Goal: Task Accomplishment & Management: Manage account settings

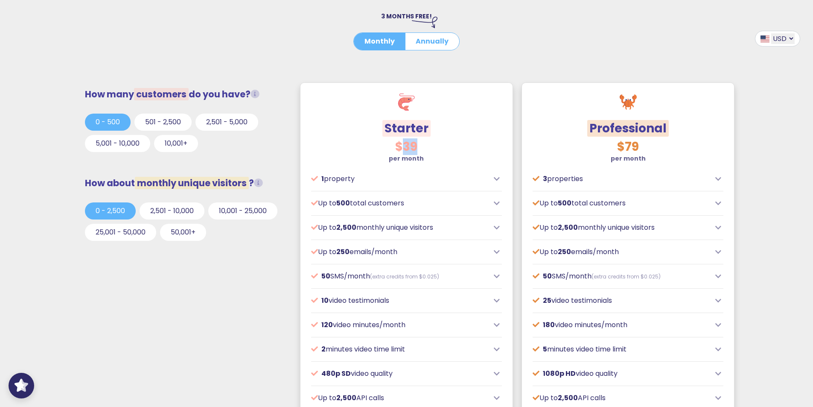
drag, startPoint x: 403, startPoint y: 145, endPoint x: 433, endPoint y: 148, distance: 30.0
click at [433, 148] on h3 "$39" at bounding box center [406, 147] width 191 height 15
drag, startPoint x: 629, startPoint y: 145, endPoint x: 654, endPoint y: 151, distance: 25.9
click at [654, 151] on h3 "$79" at bounding box center [628, 147] width 191 height 15
click at [643, 154] on strong "per month" at bounding box center [628, 158] width 35 height 9
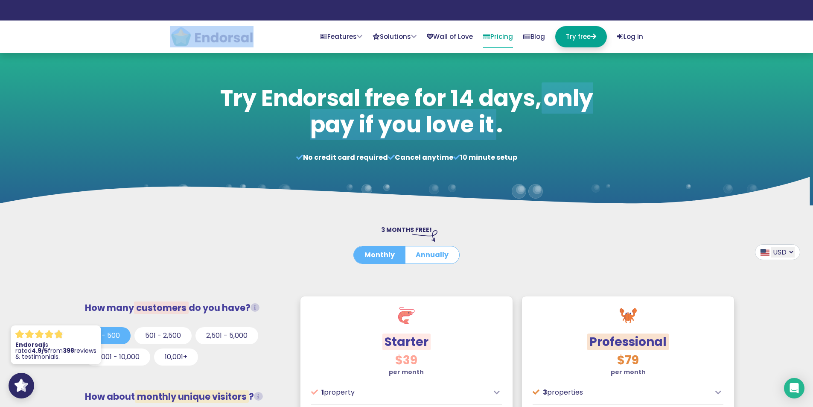
drag, startPoint x: 267, startPoint y: 42, endPoint x: 219, endPoint y: 30, distance: 49.3
click at [219, 30] on nav "Features Collect EndoForms Beautifully simple testimonial capture forms. AutoRe…" at bounding box center [406, 36] width 486 height 32
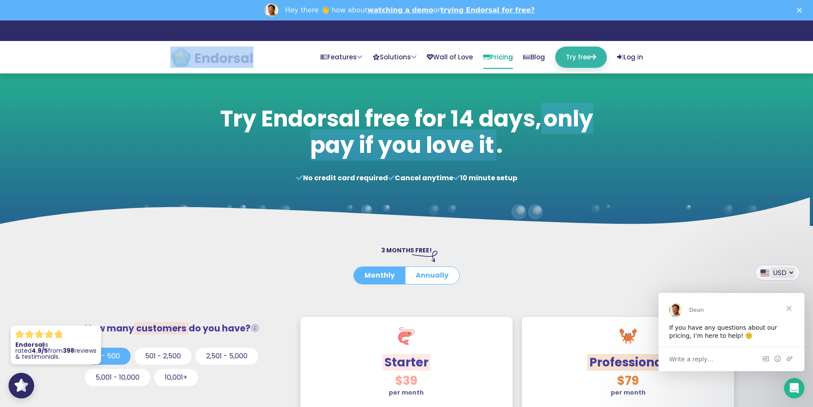
click at [568, 52] on link "Try free" at bounding box center [581, 57] width 52 height 21
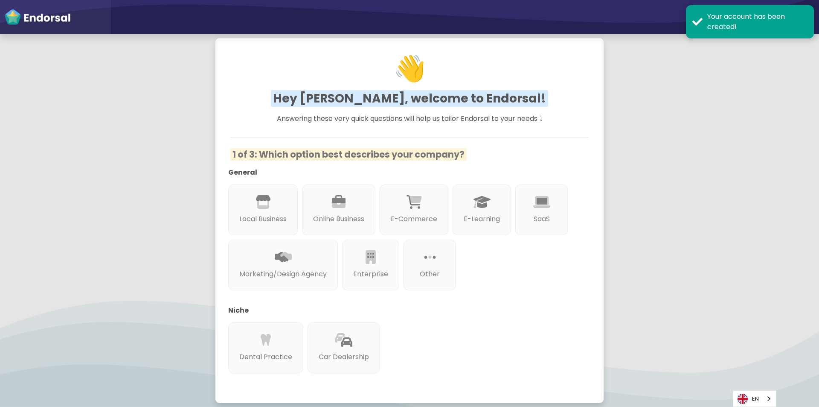
scroll to position [43, 0]
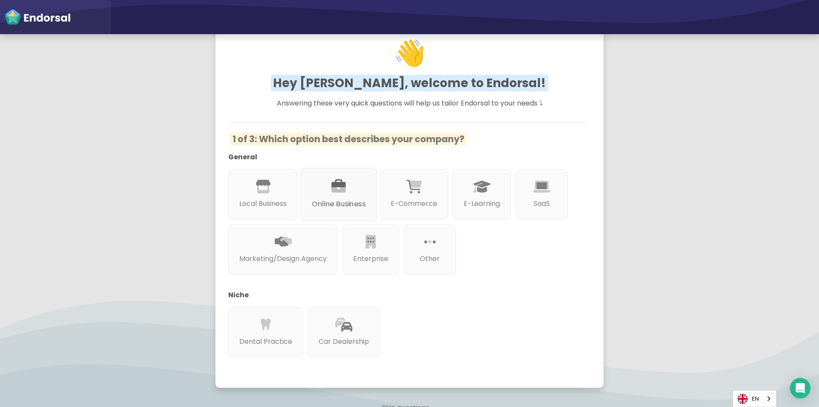
click at [342, 205] on p "Online Business" at bounding box center [339, 203] width 54 height 11
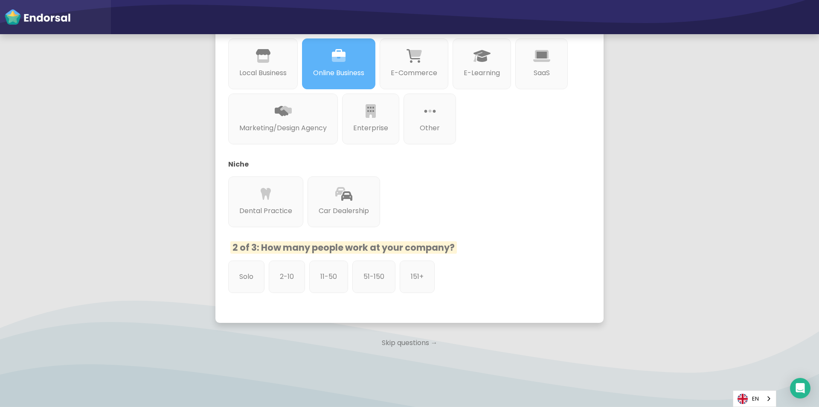
scroll to position [190, 0]
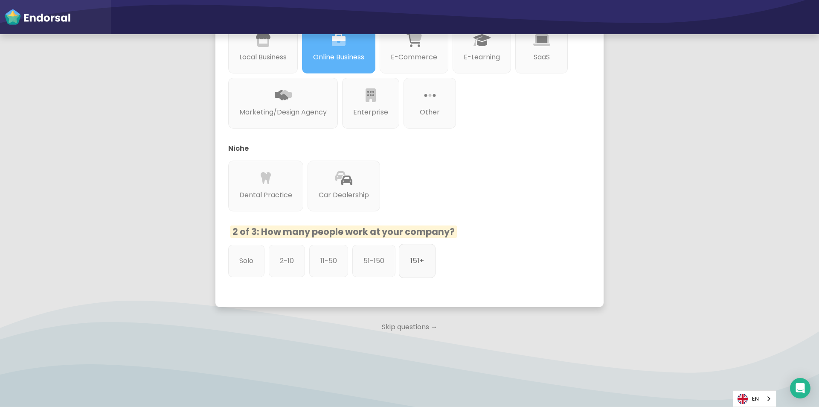
click at [417, 262] on p "151+" at bounding box center [418, 260] width 14 height 11
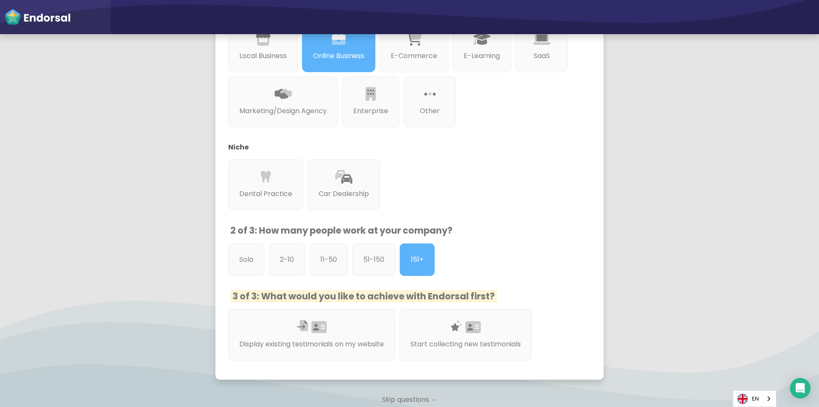
scroll to position [233, 0]
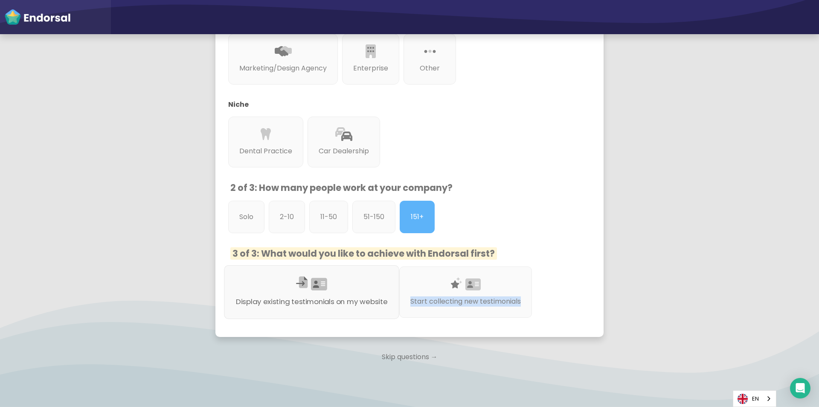
drag, startPoint x: 547, startPoint y: 306, endPoint x: 391, endPoint y: 309, distance: 155.8
click at [391, 309] on div "Display existing testimonials on my website Start collecting new testimonials" at bounding box center [403, 293] width 358 height 55
copy div "Start collecting new testimonials"
click at [455, 292] on div "Start collecting new testimonials" at bounding box center [466, 292] width 140 height 54
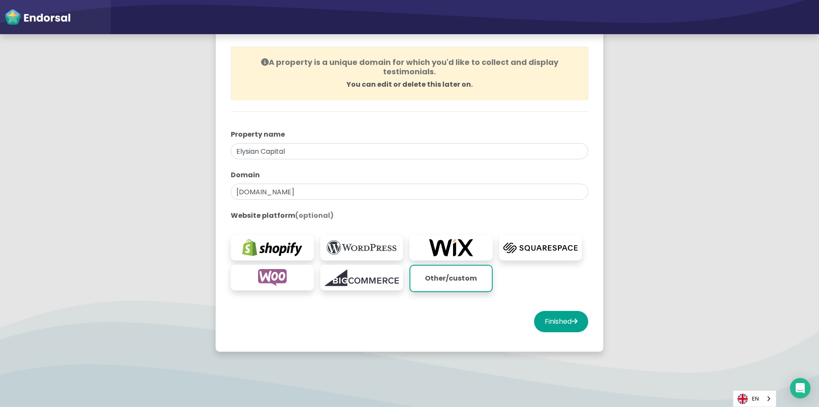
scroll to position [85, 0]
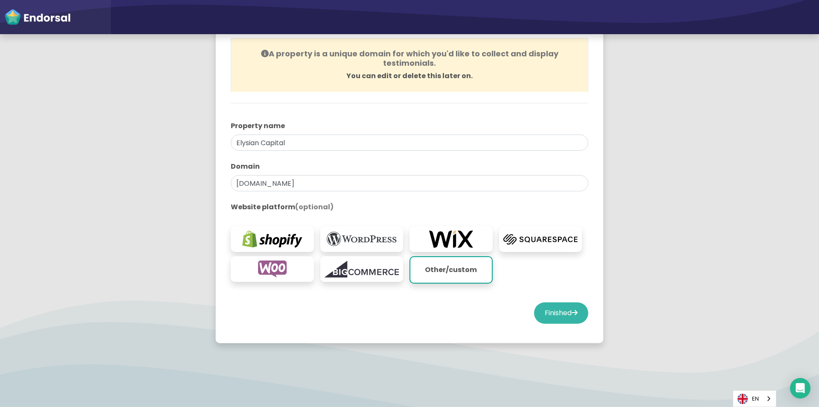
click at [557, 311] on button "Finished" at bounding box center [561, 312] width 54 height 21
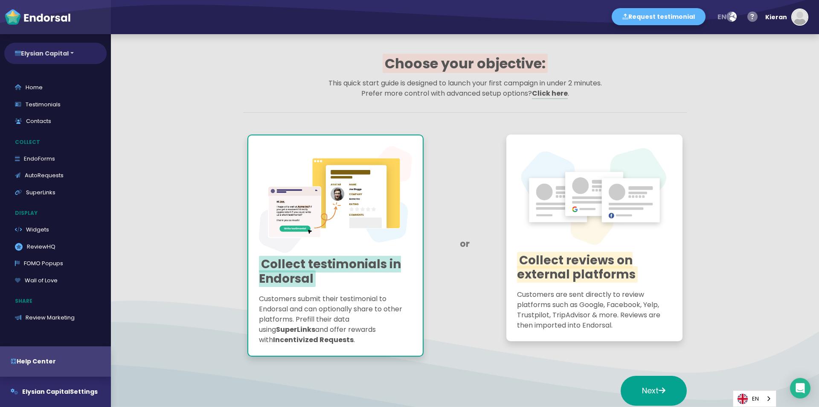
click at [61, 55] on button "Elysian Capital" at bounding box center [55, 53] width 102 height 21
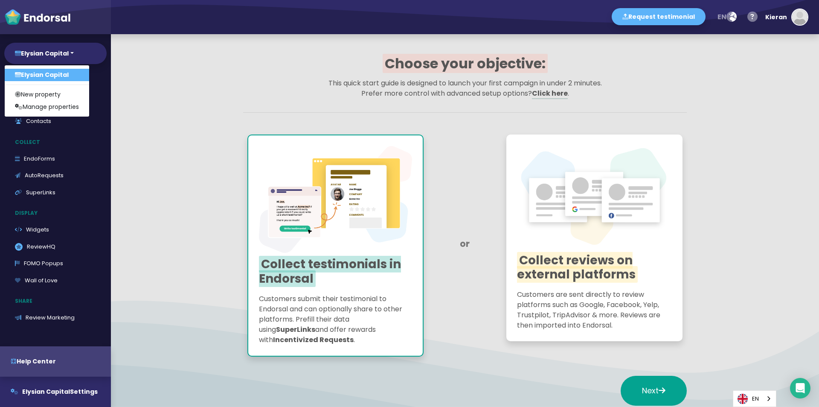
click at [108, 57] on div "Elysian Capital Elysian Capital New property Manage properties" at bounding box center [55, 53] width 111 height 30
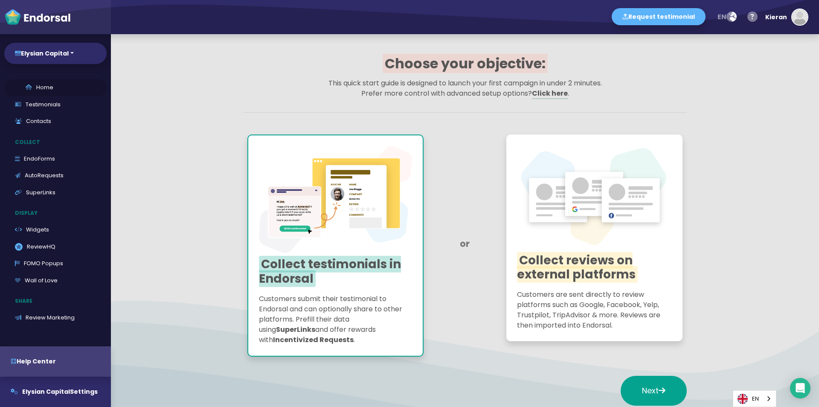
click at [54, 88] on link "Home" at bounding box center [55, 87] width 102 height 17
select select "14"
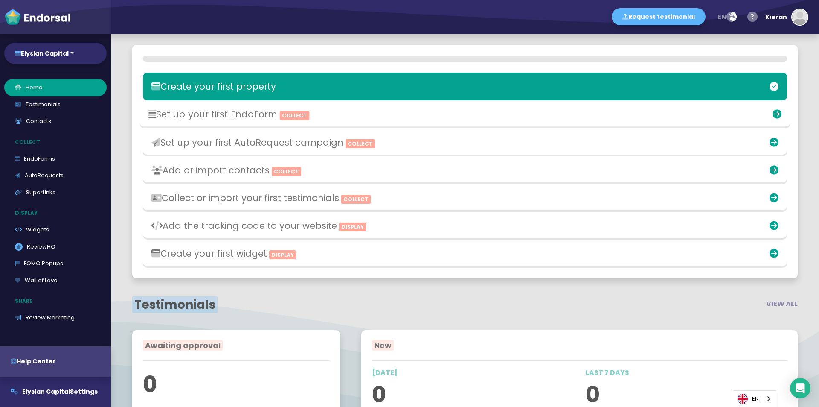
scroll to position [158, 0]
click at [208, 121] on div "Set up your first EndoForm Collect" at bounding box center [358, 115] width 428 height 20
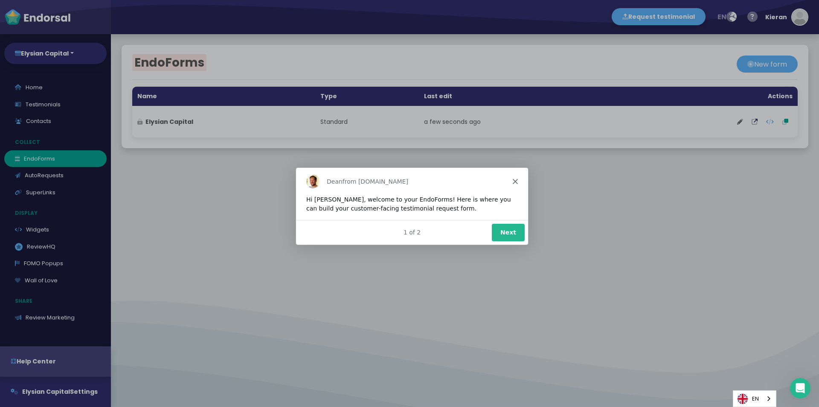
click at [514, 183] on icon "Close" at bounding box center [515, 180] width 5 height 5
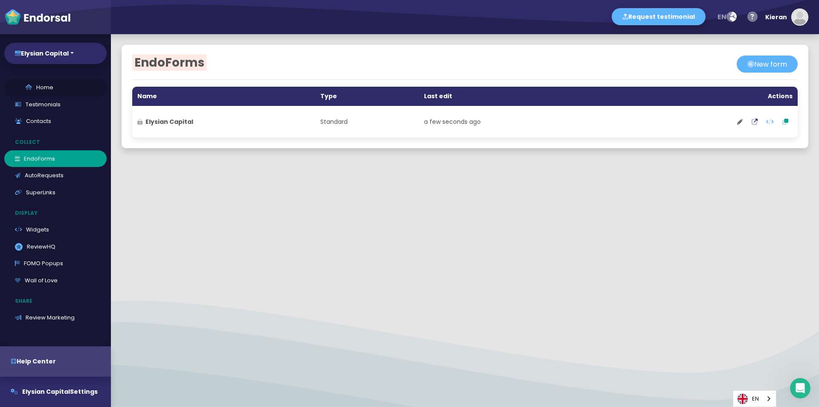
click at [28, 90] on icon at bounding box center [29, 87] width 6 height 6
select select "14"
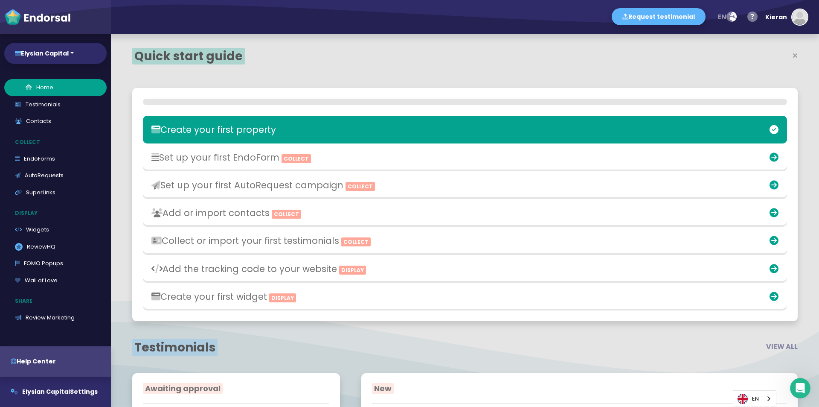
scroll to position [263, 433]
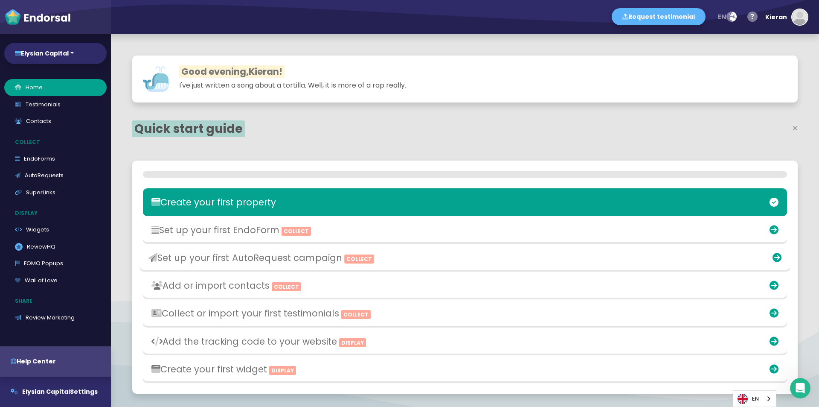
click at [249, 186] on div "Create your first property Set up your first EndoForm Collect Set up your first…" at bounding box center [465, 276] width 666 height 233
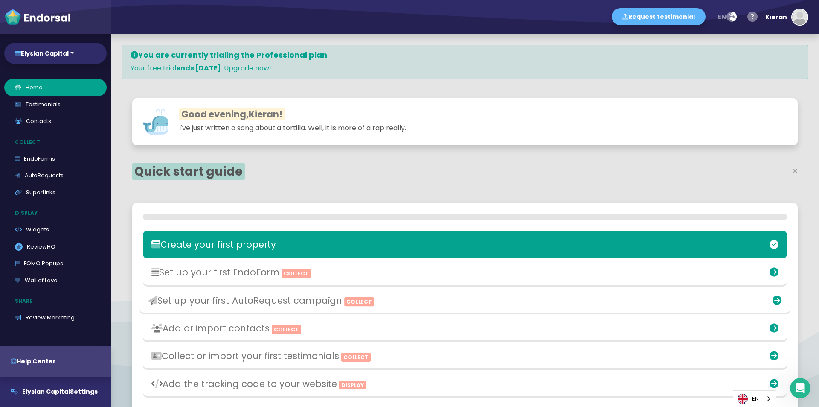
click at [240, 293] on div "Set up your first AutoRequest campaign Collect" at bounding box center [358, 300] width 428 height 20
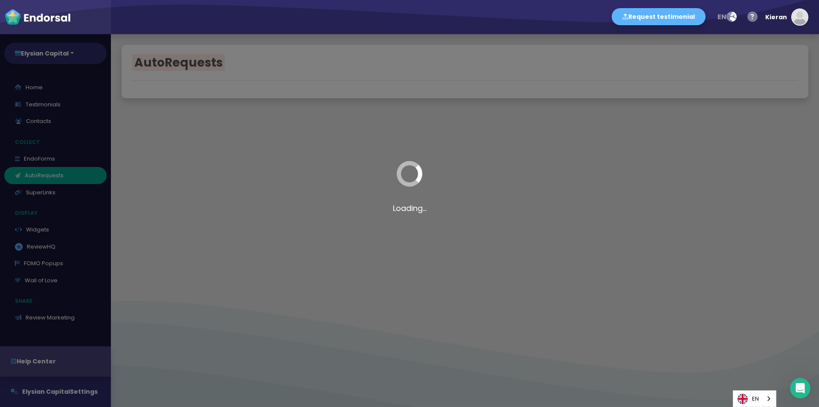
select select "90"
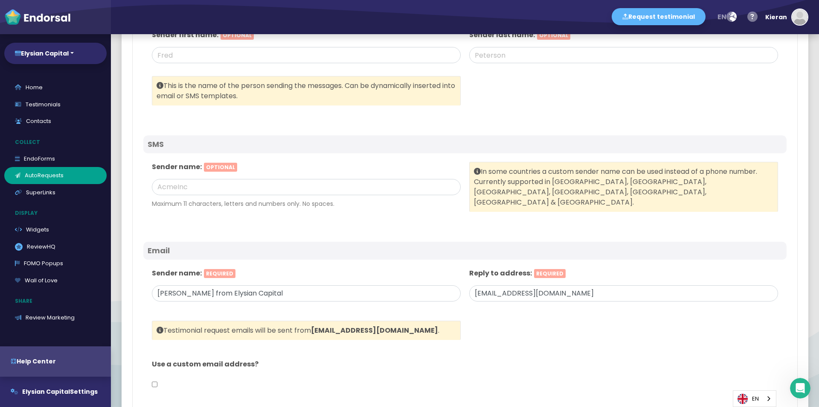
scroll to position [384, 0]
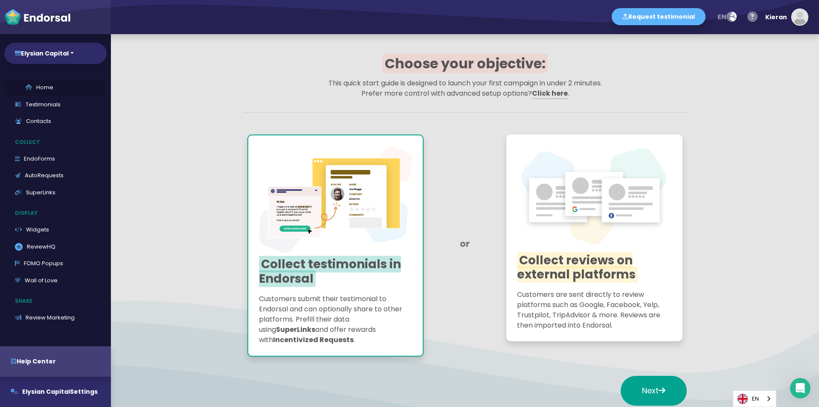
click at [37, 82] on link "Home" at bounding box center [55, 87] width 102 height 17
select select "14"
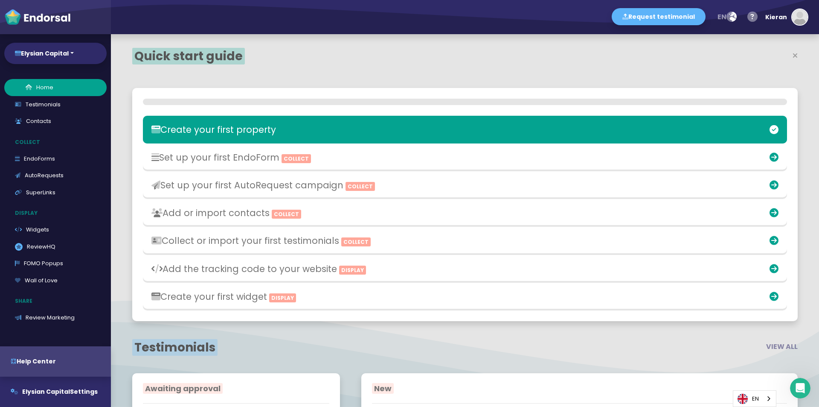
scroll to position [263, 433]
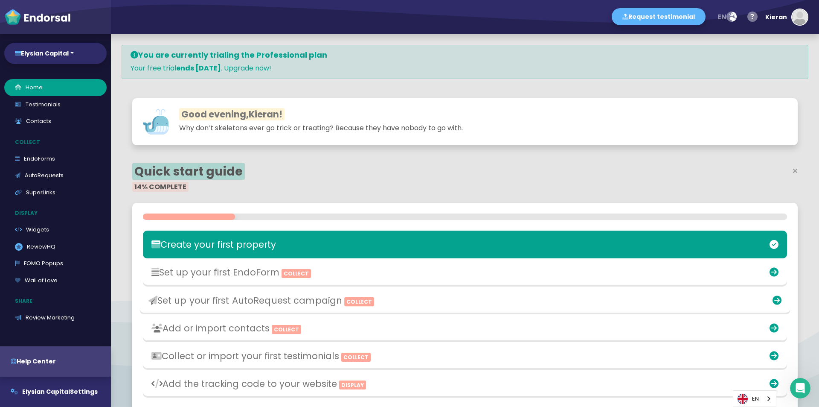
click at [198, 305] on h3 "Set up your first AutoRequest campaign Collect" at bounding box center [358, 299] width 419 height 11
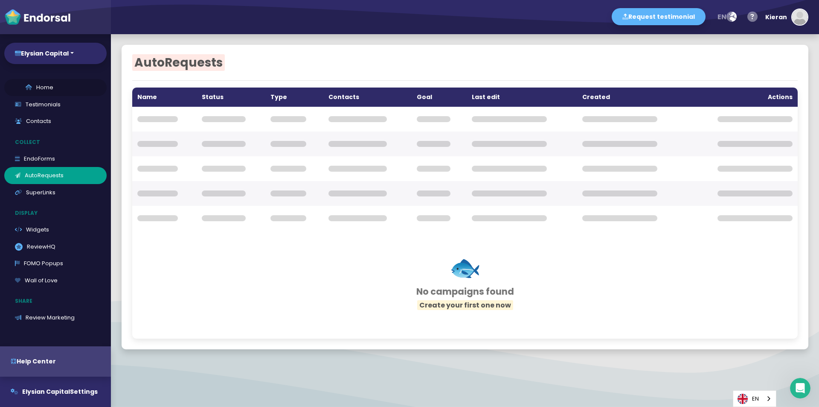
click at [51, 92] on link "Home" at bounding box center [55, 87] width 102 height 17
select select "14"
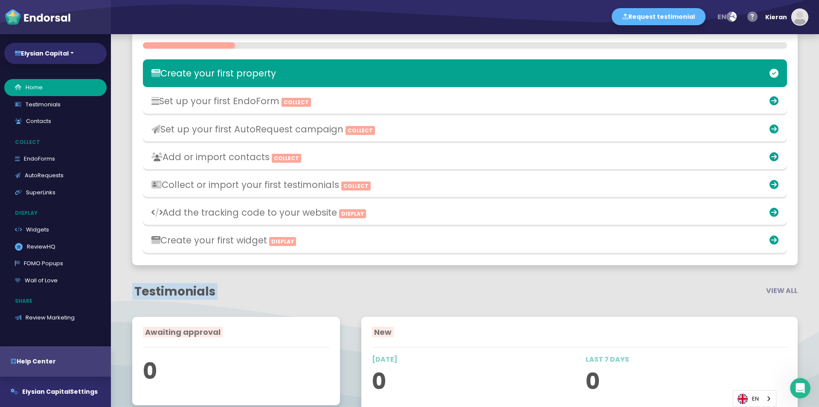
scroll to position [170, 0]
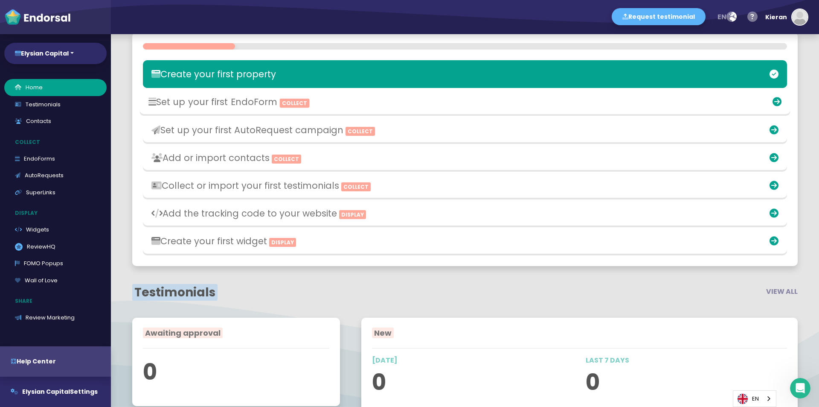
click at [185, 98] on h3 "Set up your first EndoForm Collect" at bounding box center [358, 101] width 419 height 11
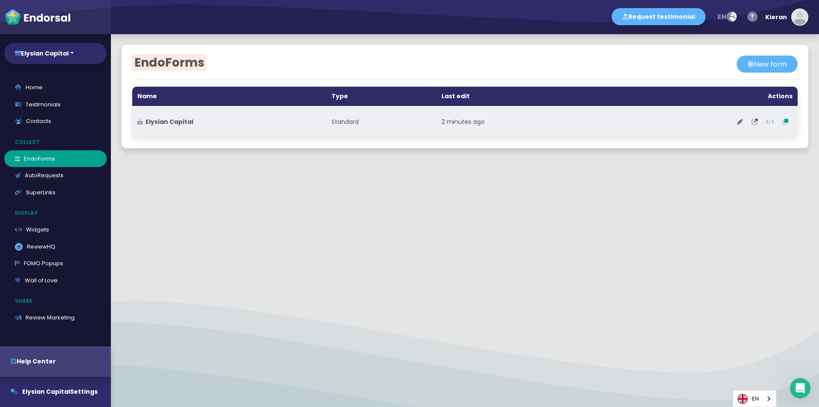
click at [173, 127] on th "Elysian Capital" at bounding box center [229, 122] width 194 height 32
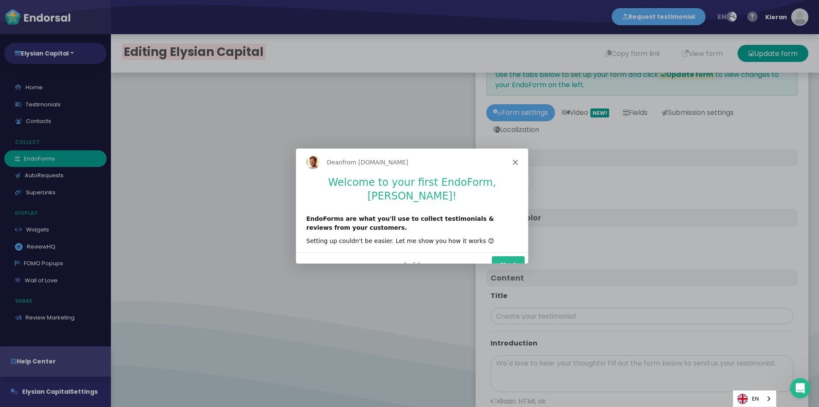
click at [516, 160] on polygon "Close" at bounding box center [515, 161] width 5 height 5
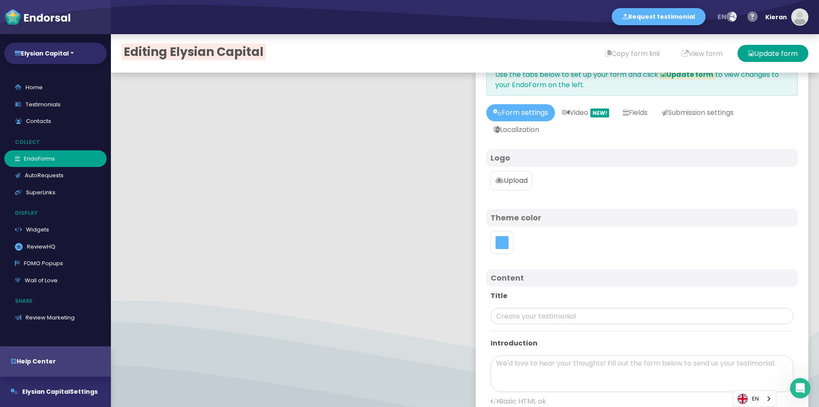
click at [540, 153] on h4 "Logo" at bounding box center [642, 157] width 303 height 9
drag, startPoint x: 517, startPoint y: 154, endPoint x: 502, endPoint y: 177, distance: 26.9
click at [513, 161] on h4 "Logo" at bounding box center [642, 157] width 303 height 9
click at [502, 178] on p "Upload" at bounding box center [511, 180] width 32 height 10
click at [0, 0] on input "Upload" at bounding box center [0, 0] width 0 height 0
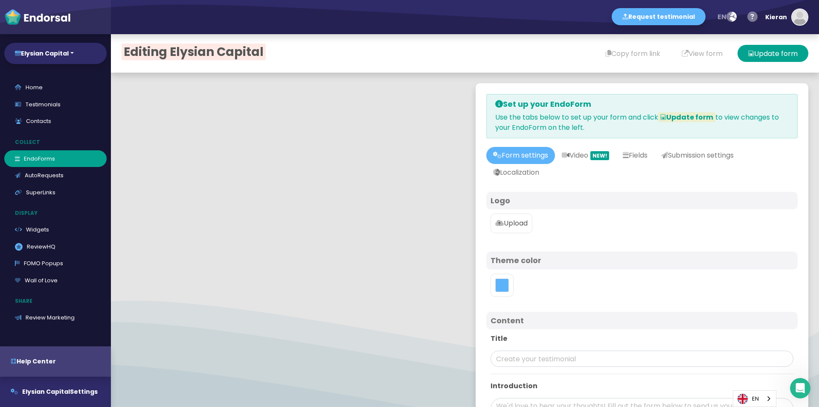
click at [504, 224] on p "Upload" at bounding box center [511, 223] width 32 height 10
click at [0, 0] on input "Upload" at bounding box center [0, 0] width 0 height 0
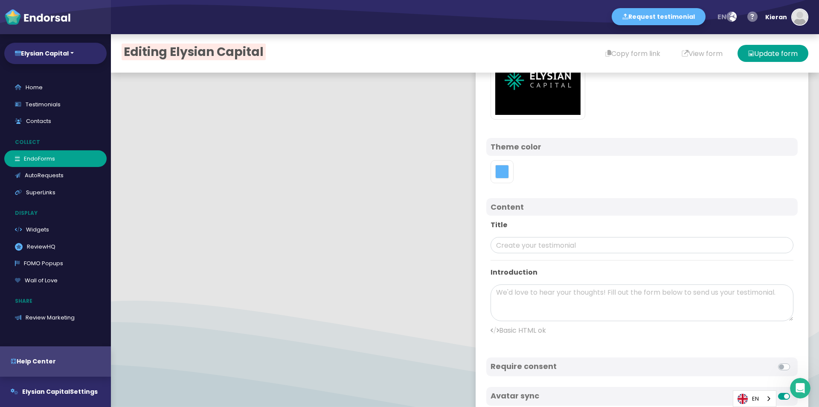
scroll to position [171, 0]
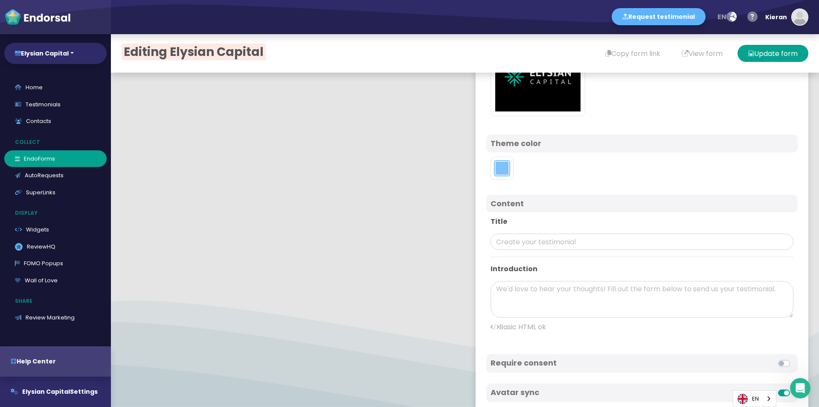
click at [500, 167] on button "toggle color picker dialog" at bounding box center [502, 168] width 14 height 14
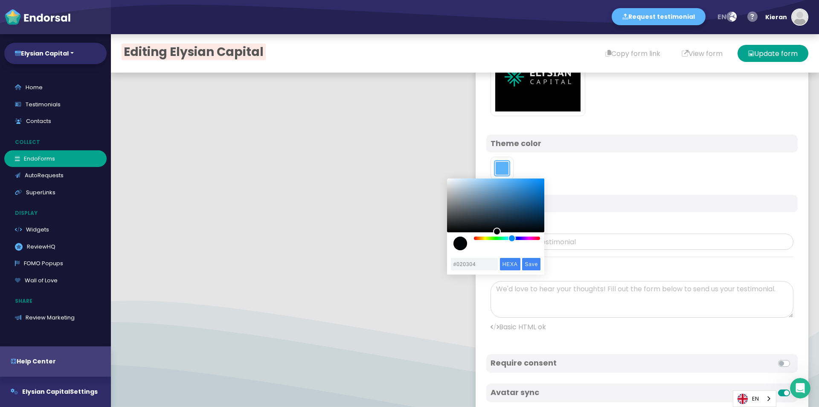
drag, startPoint x: 510, startPoint y: 192, endPoint x: 491, endPoint y: 245, distance: 56.3
click at [495, 232] on div "color picker dialog" at bounding box center [495, 205] width 97 height 54
click at [497, 240] on div "color picker dialog" at bounding box center [495, 214] width 97 height 72
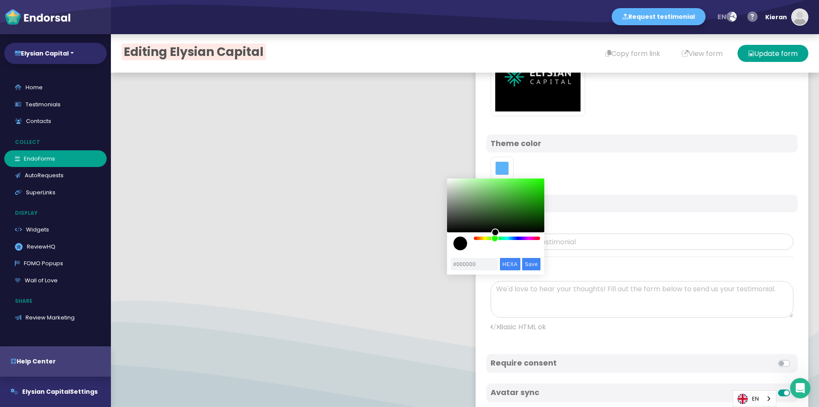
click at [496, 238] on div "color picker dialog" at bounding box center [507, 237] width 67 height 3
drag, startPoint x: 495, startPoint y: 231, endPoint x: 510, endPoint y: 210, distance: 26.0
click at [510, 210] on div "color picker dialog" at bounding box center [509, 210] width 8 height 8
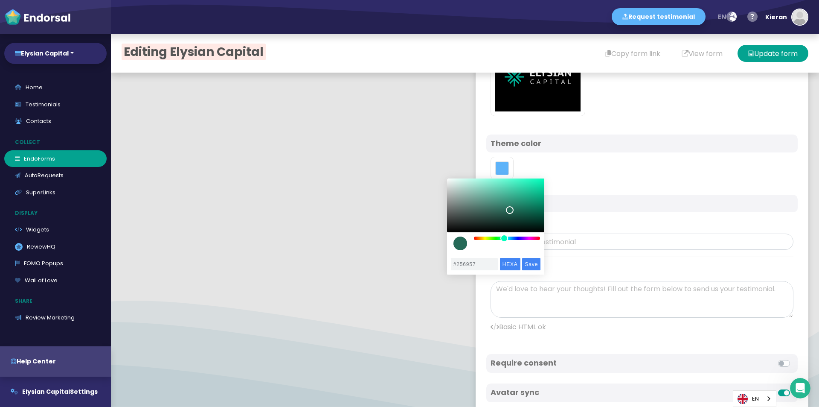
drag, startPoint x: 498, startPoint y: 239, endPoint x: 504, endPoint y: 239, distance: 6.8
click at [504, 239] on div "color picker dialog" at bounding box center [505, 238] width 8 height 8
type input "#73CCB5"
drag, startPoint x: 513, startPoint y: 210, endPoint x: 489, endPoint y: 189, distance: 31.7
click at [489, 189] on div "color picker dialog" at bounding box center [490, 189] width 8 height 8
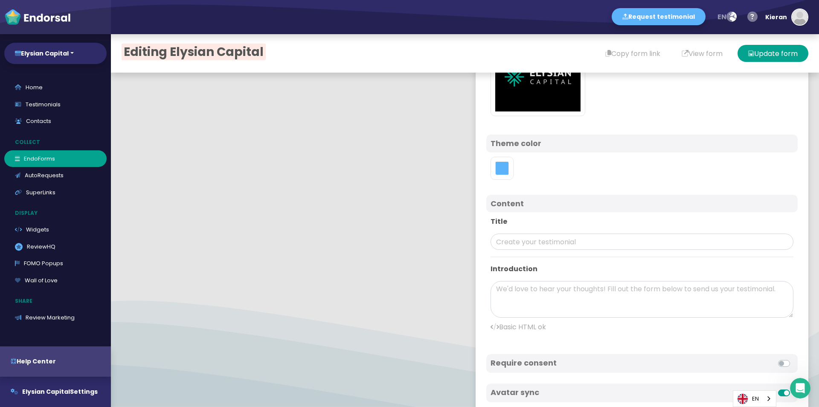
click at [570, 195] on div "Content" at bounding box center [642, 204] width 312 height 18
click at [495, 169] on button "toggle color picker dialog" at bounding box center [502, 168] width 14 height 14
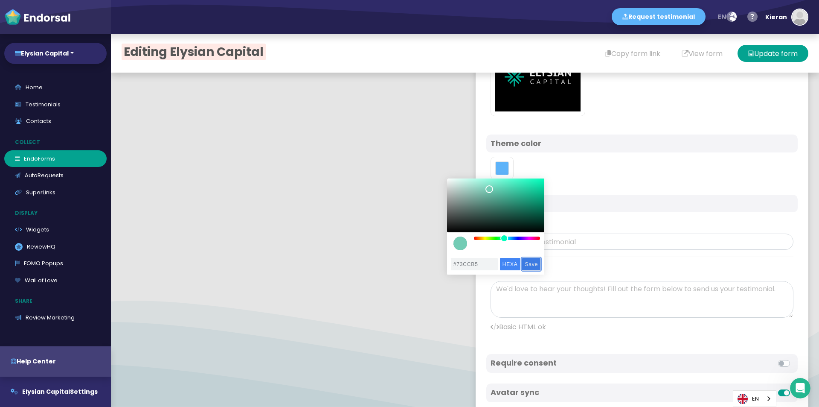
click at [530, 265] on input "Save" at bounding box center [531, 264] width 18 height 12
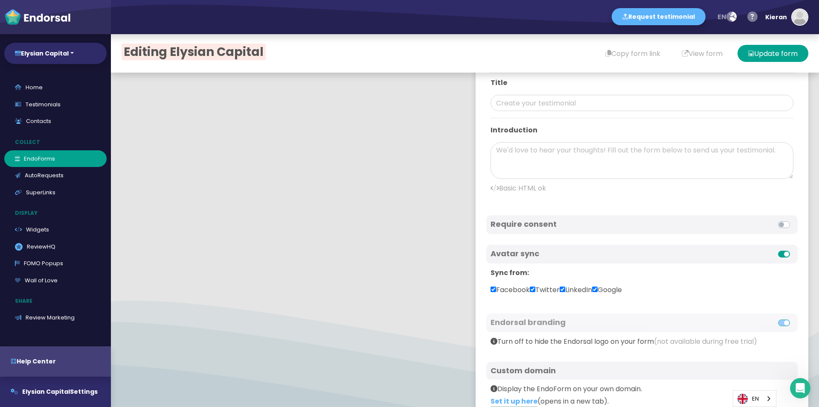
scroll to position [267, 0]
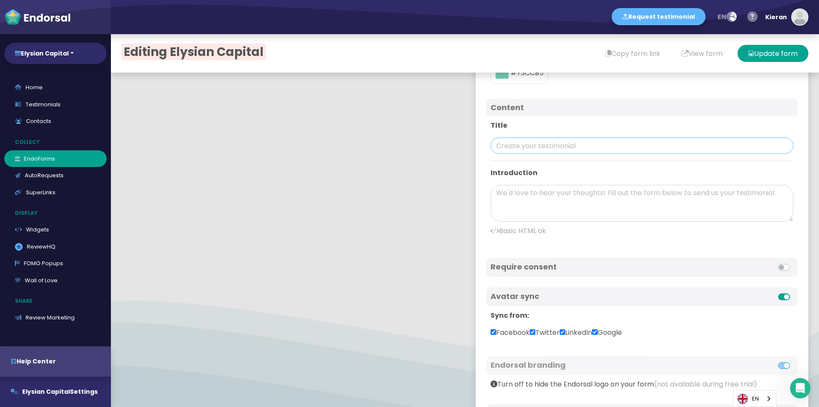
click at [511, 146] on input "text" at bounding box center [642, 145] width 303 height 16
drag, startPoint x: 506, startPoint y: 195, endPoint x: 602, endPoint y: 190, distance: 96.1
click at [602, 190] on textarea at bounding box center [642, 203] width 303 height 37
drag, startPoint x: 602, startPoint y: 190, endPoint x: 598, endPoint y: 218, distance: 27.6
click at [602, 192] on textarea at bounding box center [642, 203] width 303 height 37
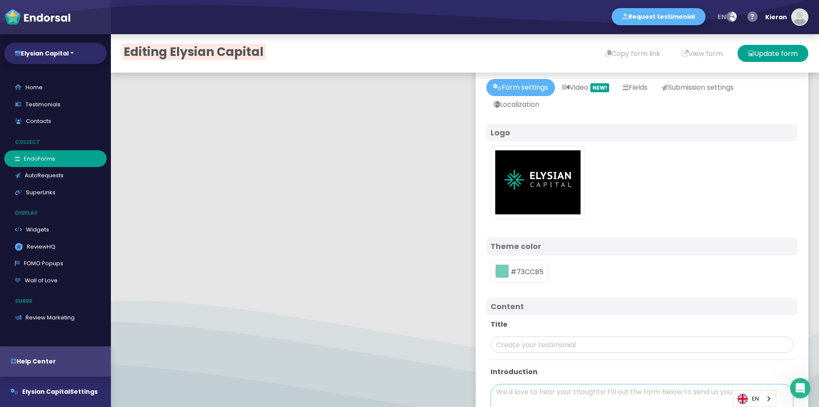
scroll to position [299, 0]
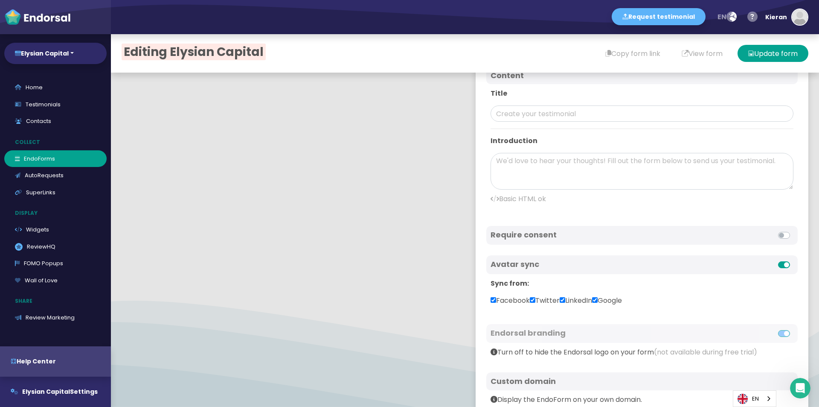
click at [557, 237] on h4 "Require consent" at bounding box center [566, 234] width 151 height 9
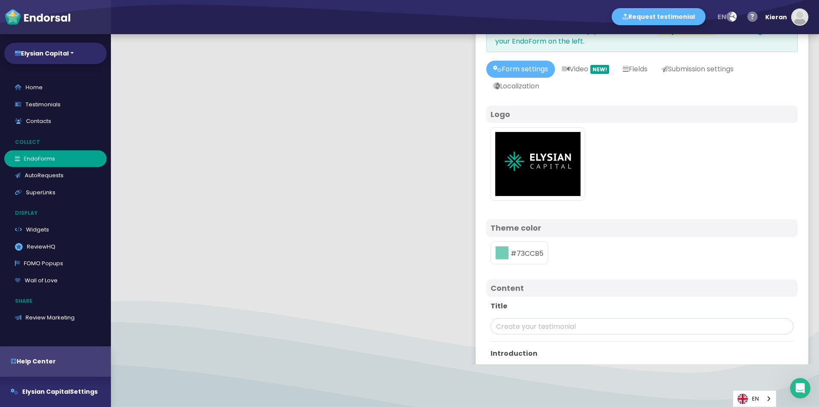
scroll to position [256, 0]
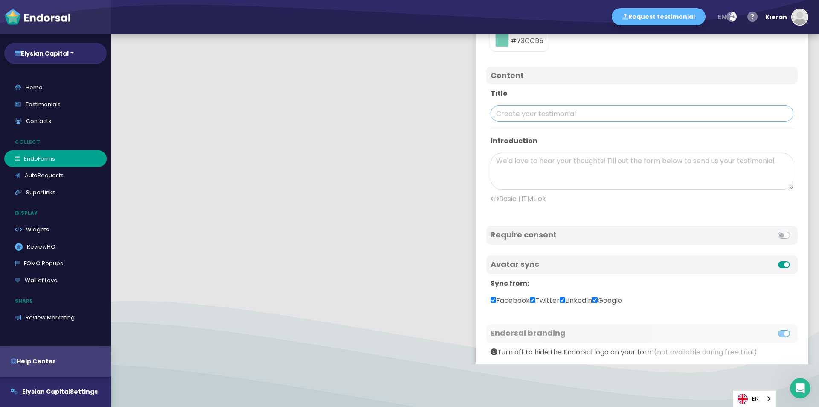
click at [511, 112] on input "text" at bounding box center [642, 113] width 303 height 16
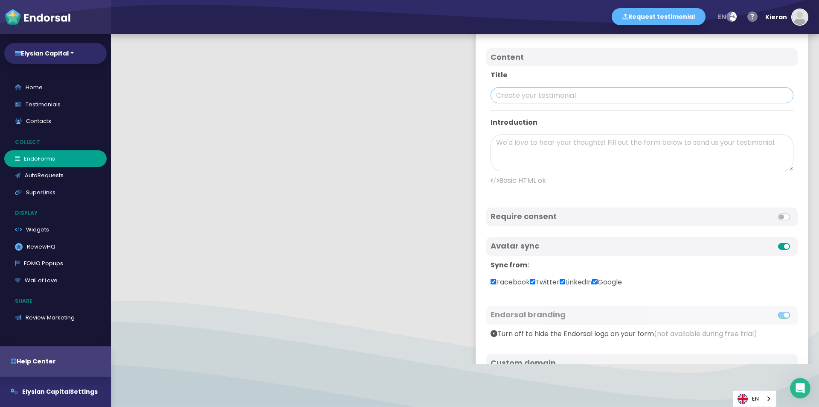
scroll to position [139, 0]
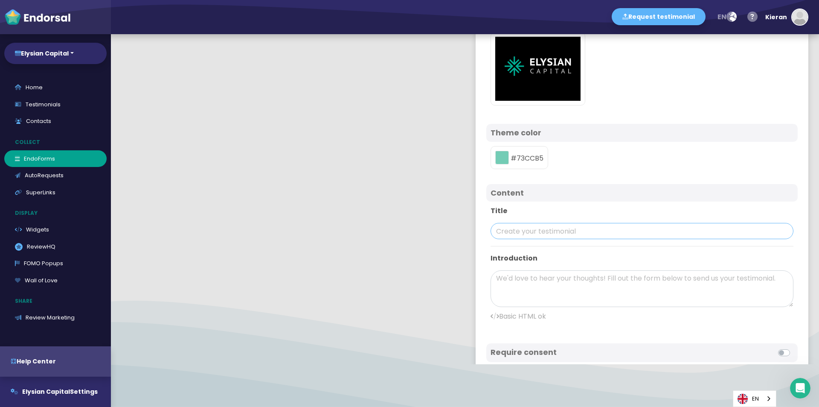
click at [519, 230] on input "text" at bounding box center [642, 231] width 303 height 16
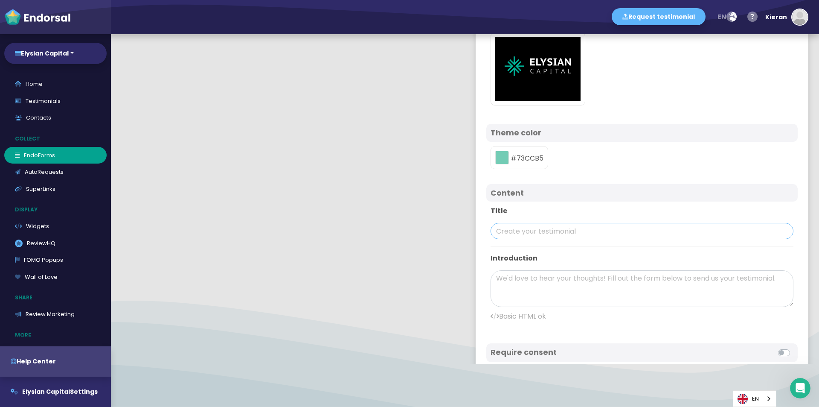
scroll to position [0, 0]
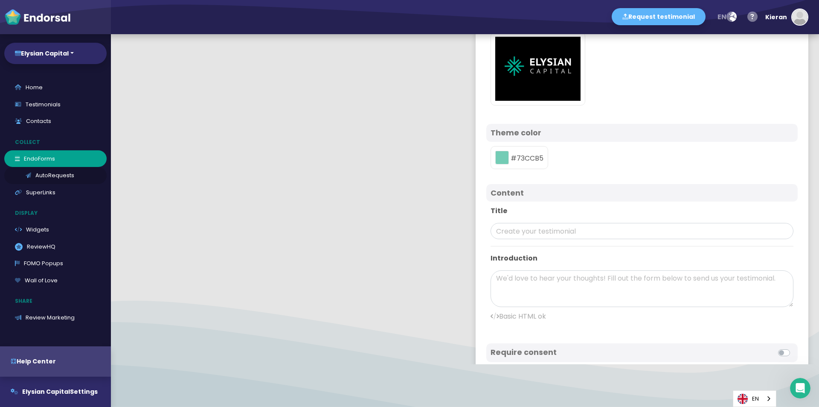
click at [44, 178] on link "AutoRequests" at bounding box center [55, 175] width 102 height 17
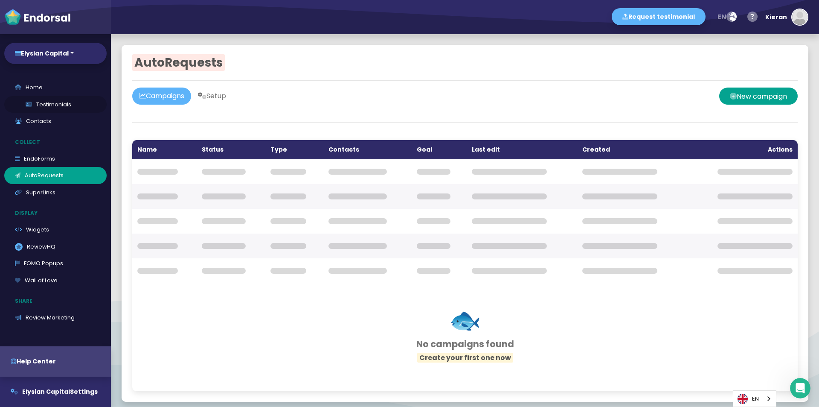
drag, startPoint x: 31, startPoint y: 99, endPoint x: 37, endPoint y: 111, distance: 13.6
click at [32, 100] on link "Testimonials" at bounding box center [55, 104] width 102 height 17
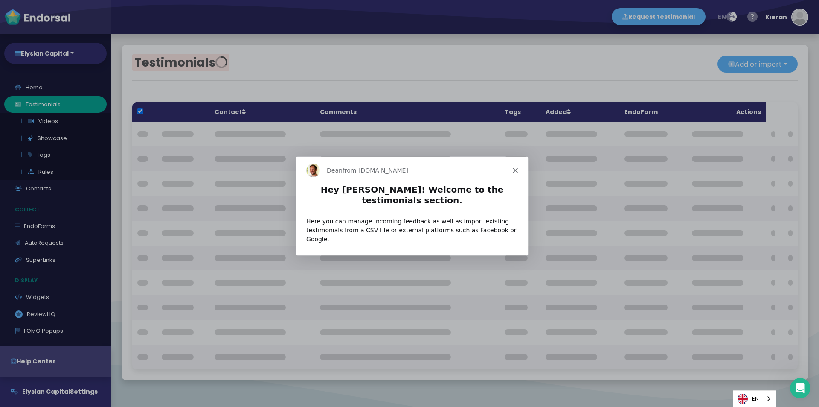
checkbox input "true"
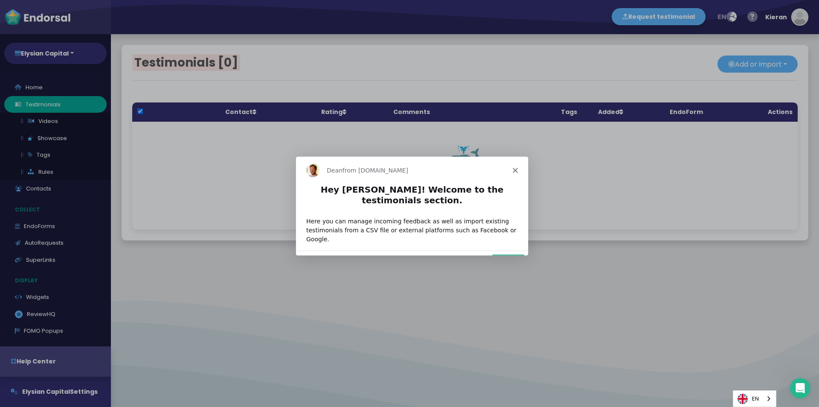
click at [515, 169] on polygon "Close" at bounding box center [515, 169] width 5 height 5
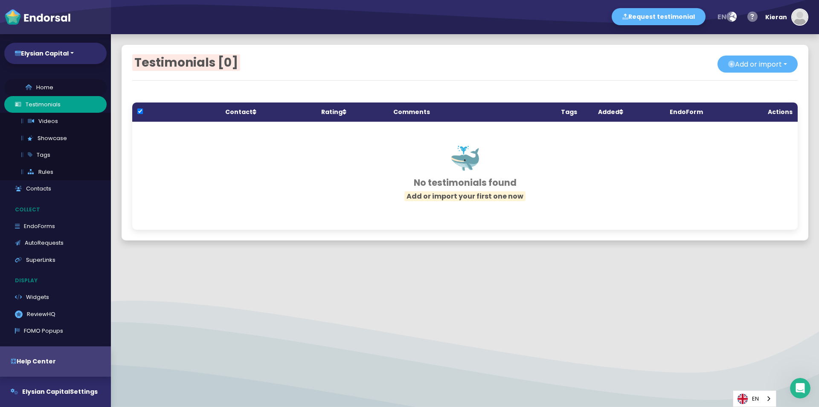
click at [46, 91] on link "Home" at bounding box center [55, 87] width 102 height 17
select select "14"
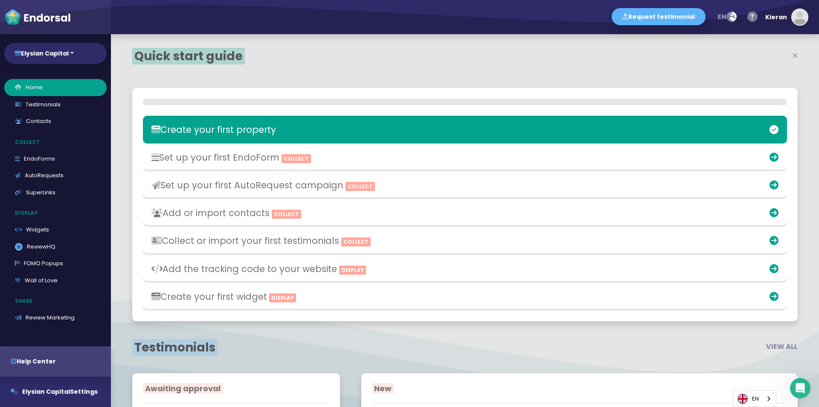
scroll to position [263, 433]
click at [225, 159] on h3 "Set up your first EndoForm Collect" at bounding box center [358, 157] width 419 height 11
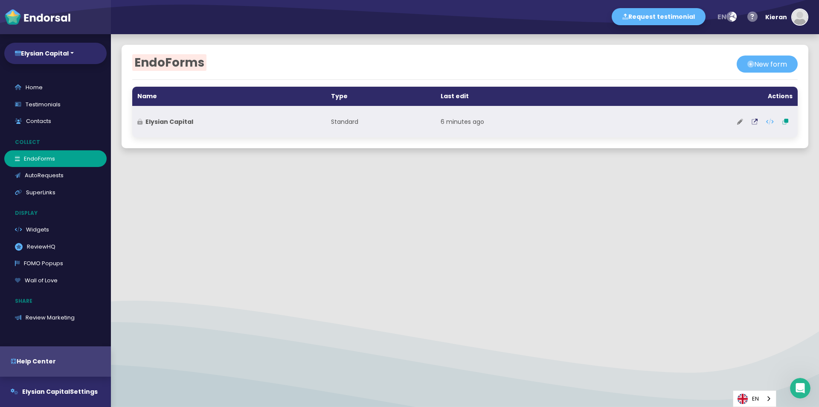
click at [734, 118] on button at bounding box center [740, 121] width 15 height 21
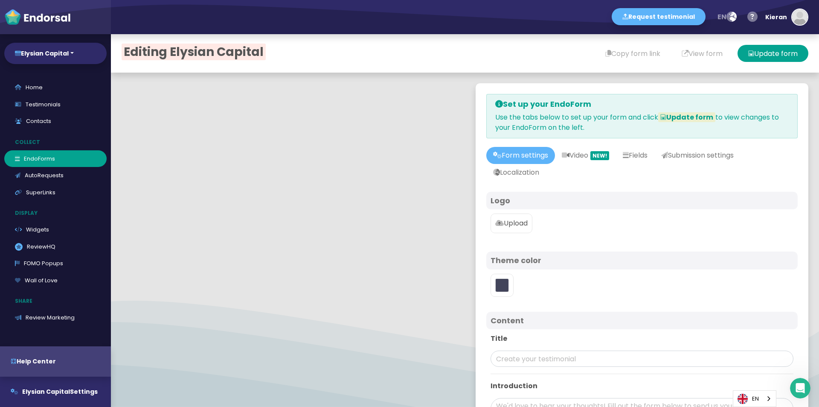
type input "#5DB3F9"
click at [32, 182] on link "AutoRequests" at bounding box center [55, 175] width 102 height 17
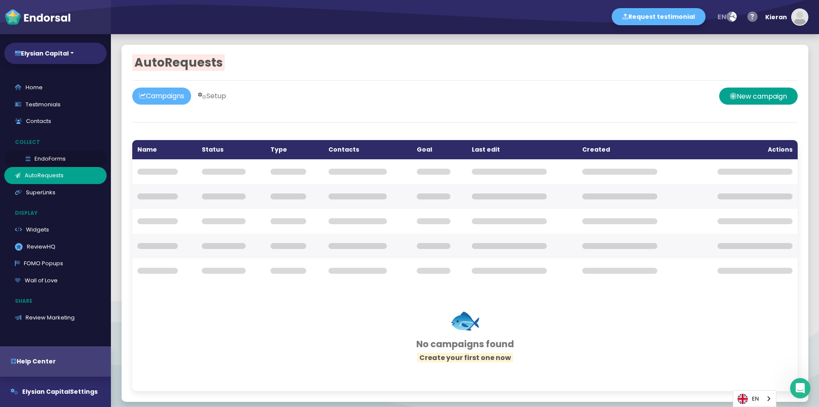
click at [27, 155] on link "EndoForms" at bounding box center [55, 158] width 102 height 17
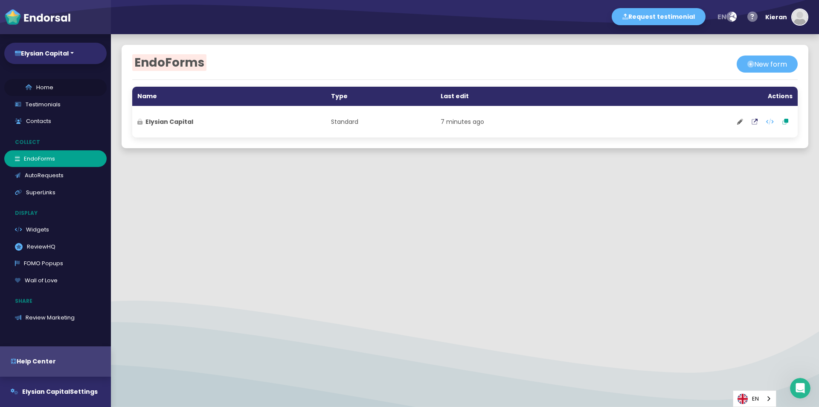
click at [51, 85] on link "Home" at bounding box center [55, 87] width 102 height 17
select select "14"
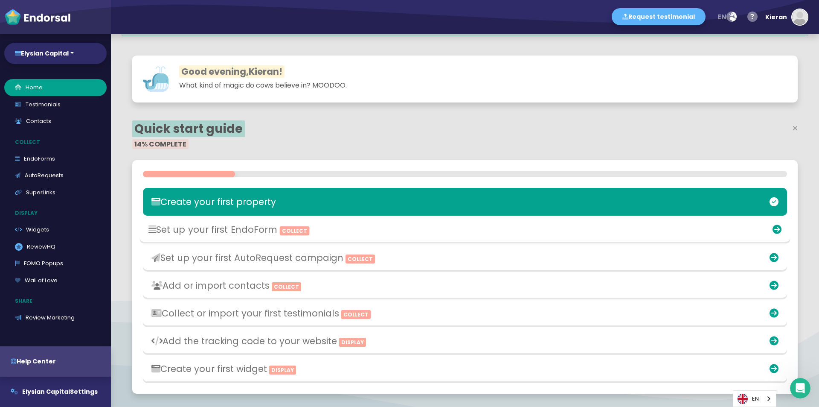
scroll to position [85, 0]
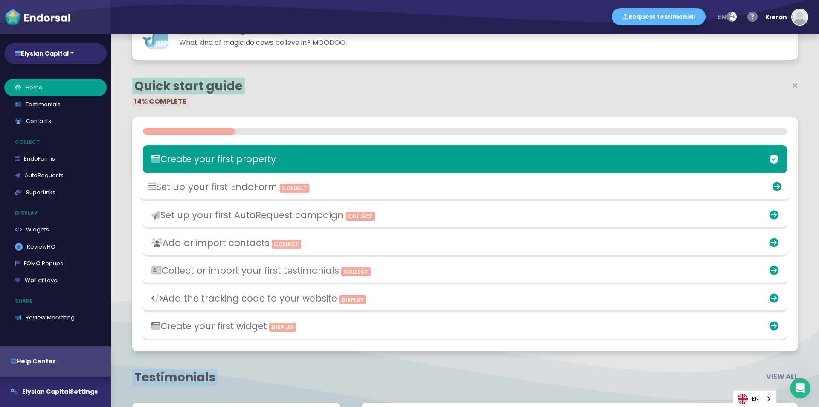
click at [199, 189] on h3 "Set up your first EndoForm Collect" at bounding box center [358, 186] width 419 height 11
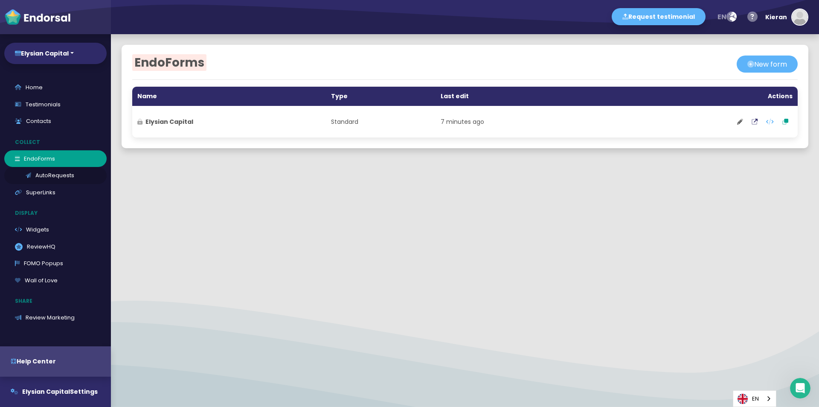
click at [57, 175] on link "AutoRequests" at bounding box center [55, 175] width 102 height 17
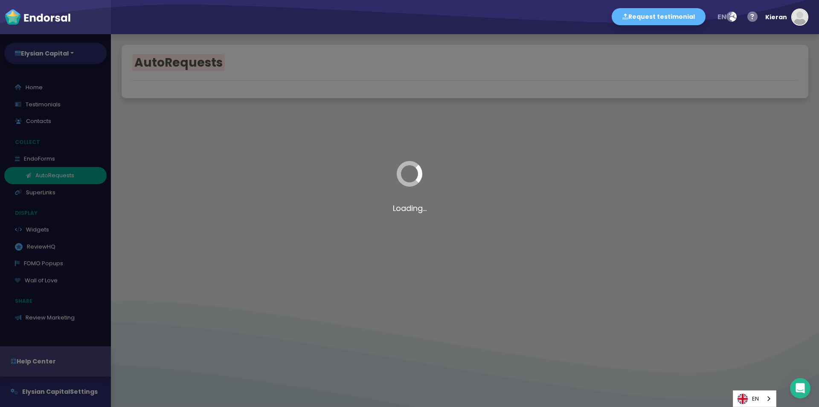
select select "90"
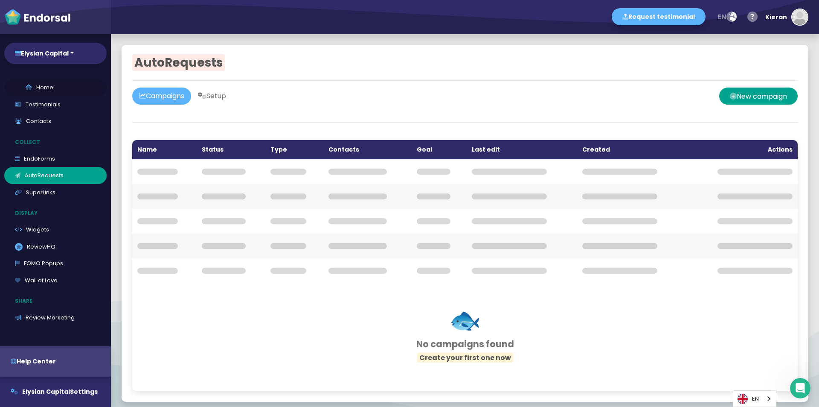
click at [33, 87] on link "Home" at bounding box center [55, 87] width 102 height 17
select select "14"
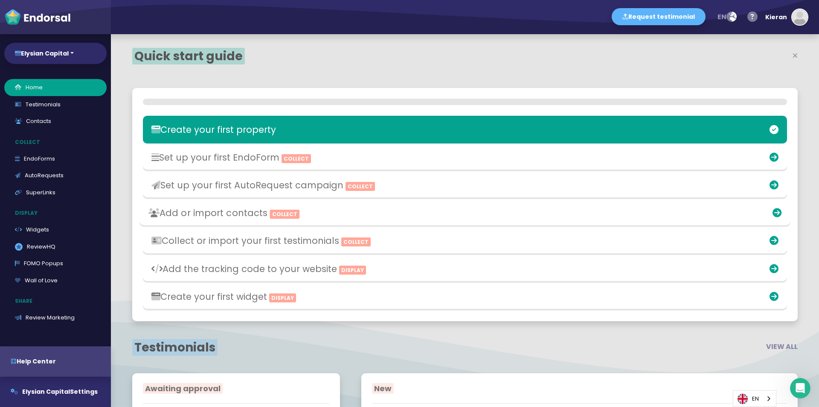
scroll to position [263, 433]
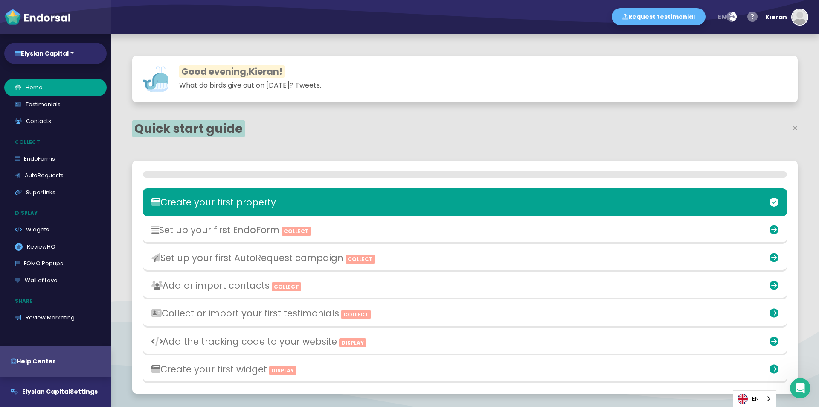
click at [195, 186] on div "Create your first property Set up your first EndoForm Collect Set up your first…" at bounding box center [465, 276] width 666 height 233
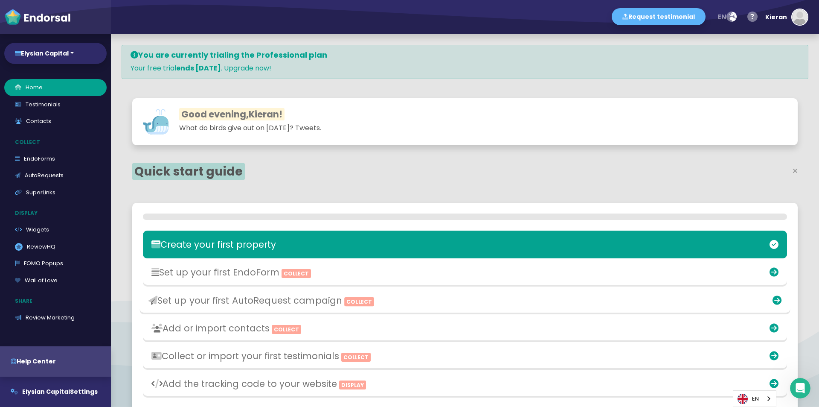
click at [217, 304] on h3 "Set up your first AutoRequest campaign Collect" at bounding box center [358, 299] width 419 height 11
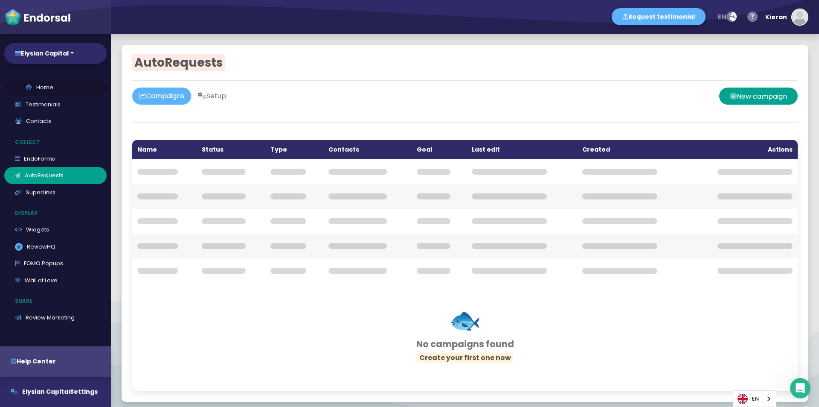
click at [40, 93] on link "Home" at bounding box center [55, 87] width 102 height 17
select select "14"
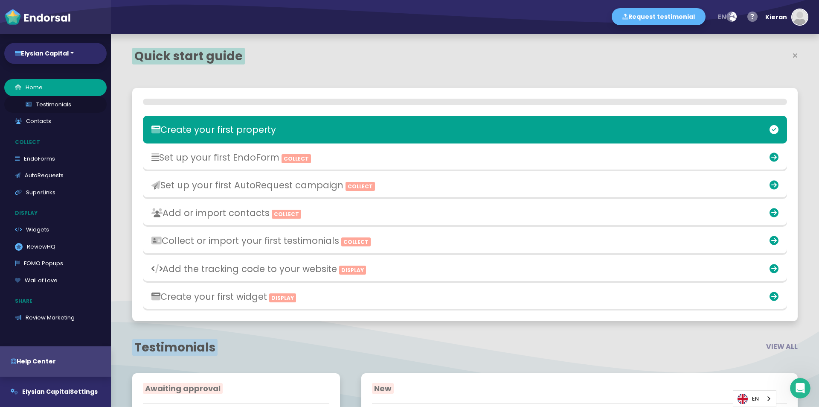
scroll to position [263, 433]
click at [198, 159] on h3 "Set up your first EndoForm Collect" at bounding box center [358, 157] width 419 height 11
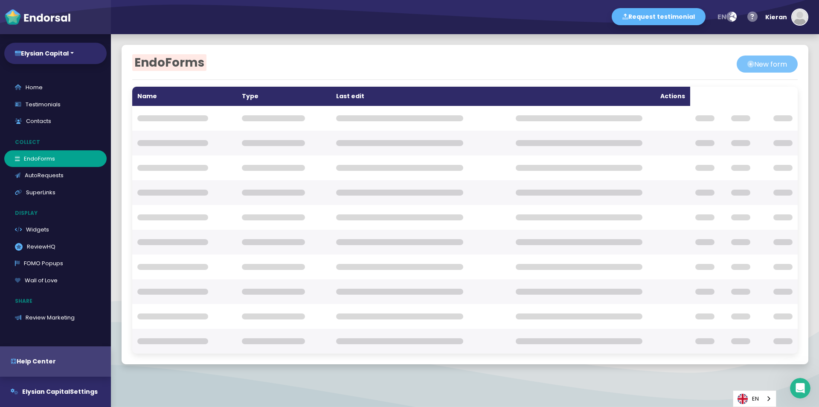
click at [748, 66] on icon at bounding box center [751, 63] width 7 height 17
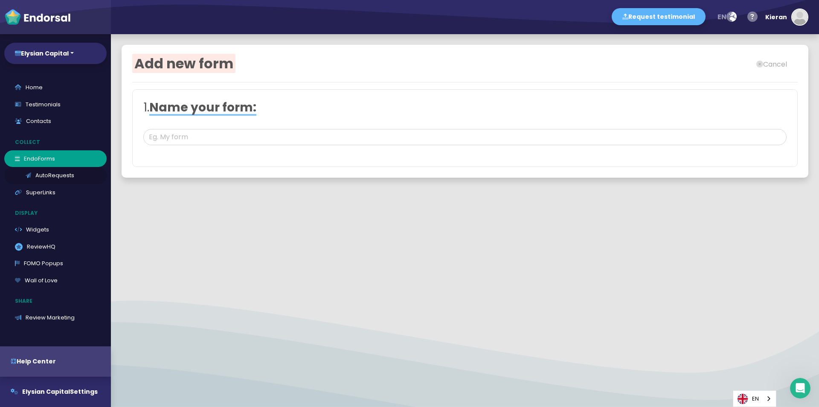
click at [60, 174] on link "AutoRequests" at bounding box center [55, 175] width 102 height 17
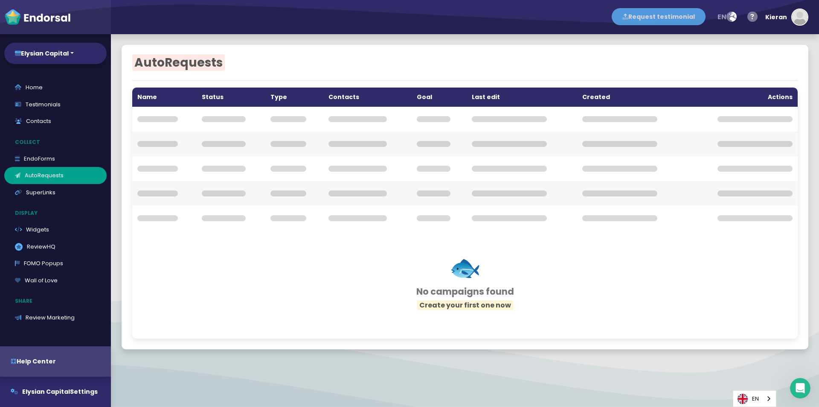
click at [667, 17] on button "Request testimonial" at bounding box center [659, 16] width 94 height 17
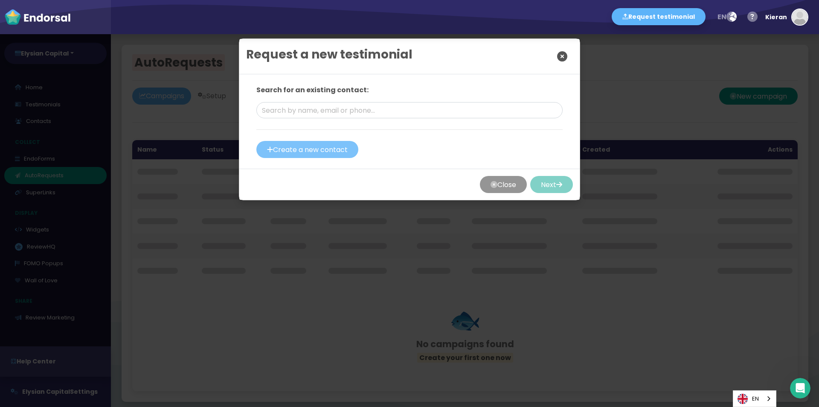
click at [326, 151] on button "Create a new contact" at bounding box center [307, 149] width 102 height 17
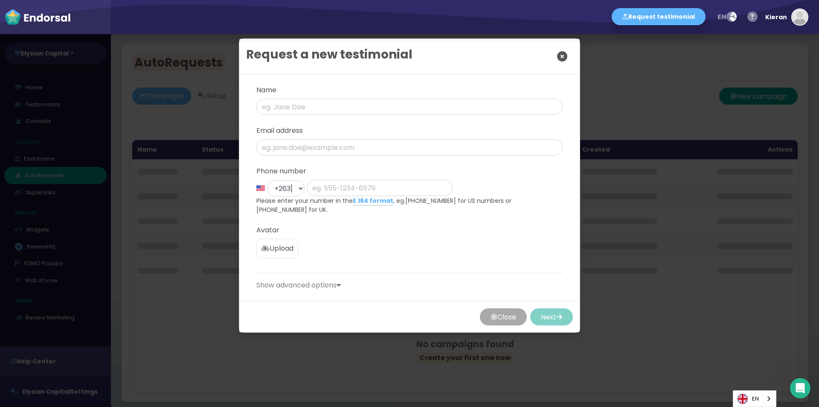
click at [487, 313] on button "Close" at bounding box center [503, 316] width 47 height 17
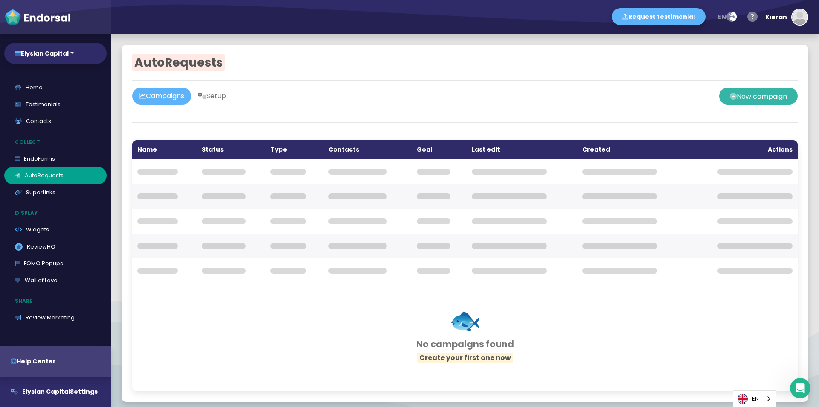
click at [742, 93] on button "New campaign" at bounding box center [758, 95] width 79 height 17
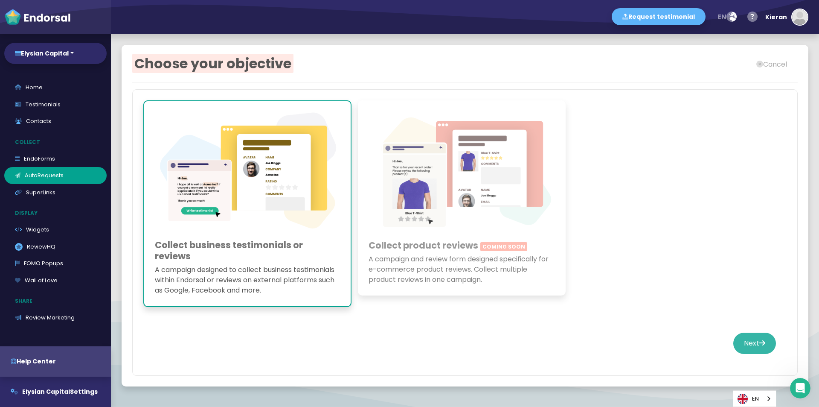
click at [742, 344] on button "Next" at bounding box center [755, 342] width 43 height 21
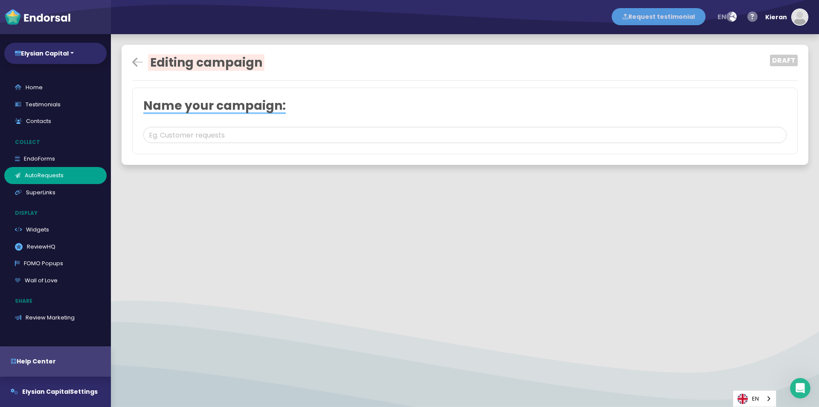
click at [677, 17] on button "Request testimonial" at bounding box center [659, 16] width 94 height 17
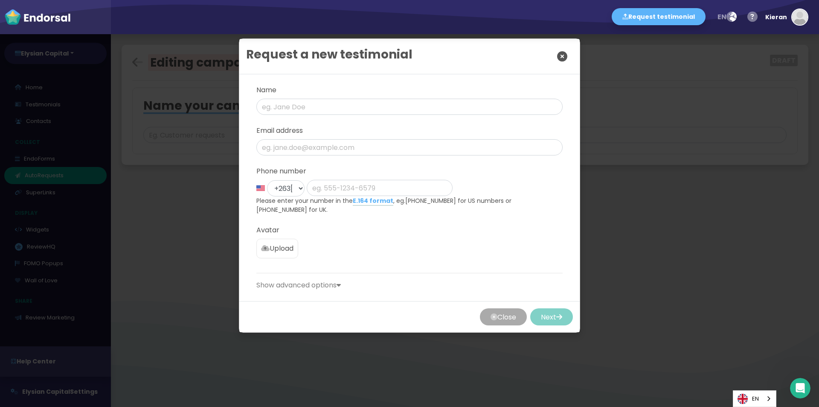
click at [491, 323] on icon "button" at bounding box center [494, 316] width 7 height 17
click at [487, 323] on div "Editing campaign Draft Name your campaign: Choose type: Email Reach contacts vi…" at bounding box center [465, 190] width 708 height 312
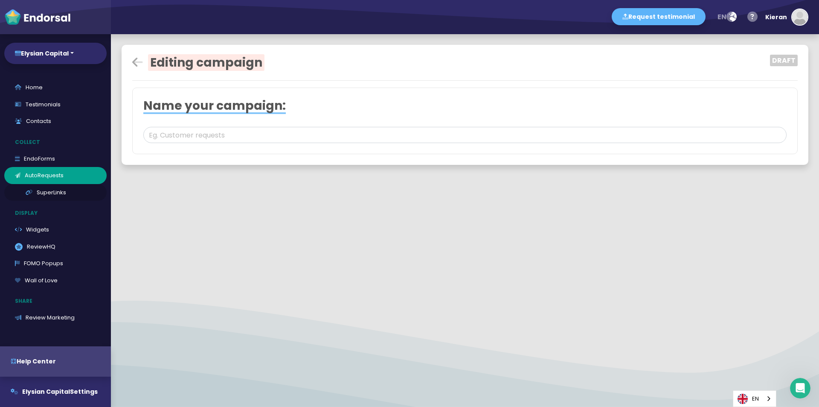
click at [62, 192] on link "SuperLinks" at bounding box center [55, 192] width 102 height 17
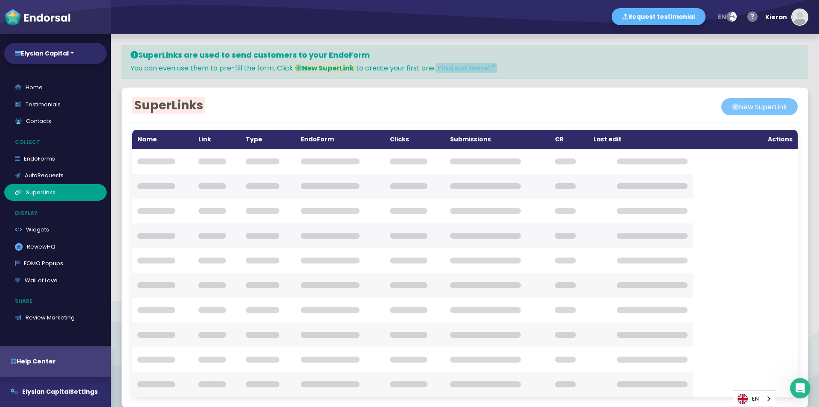
click at [755, 108] on button "New SuperLink" at bounding box center [760, 106] width 76 height 17
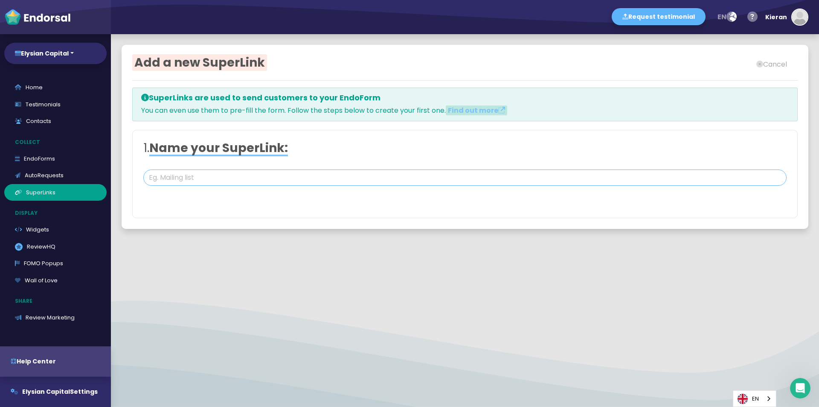
click at [268, 182] on input "text" at bounding box center [465, 177] width 644 height 16
click at [261, 175] on input "text" at bounding box center [465, 177] width 644 height 16
paste input "Elysian Capital"
type input "Elysian Capital"
drag, startPoint x: 222, startPoint y: 188, endPoint x: 207, endPoint y: 180, distance: 17.0
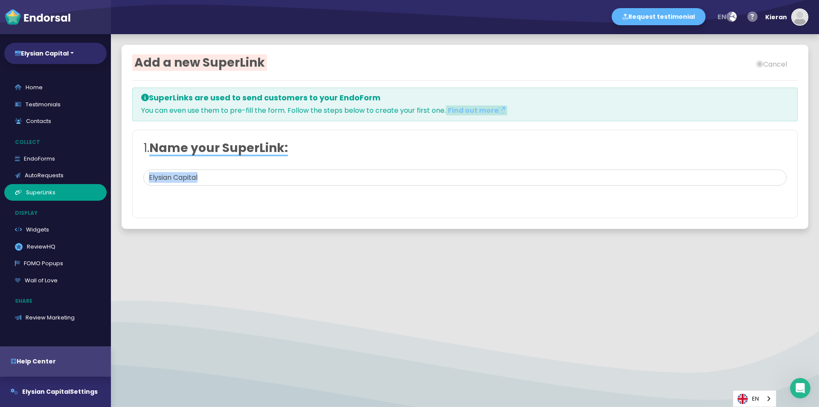
click at [207, 181] on div "1. Name your SuperLink: Elysian Capital 2. Choose link type: Dynamic link Pre-f…" at bounding box center [465, 174] width 666 height 88
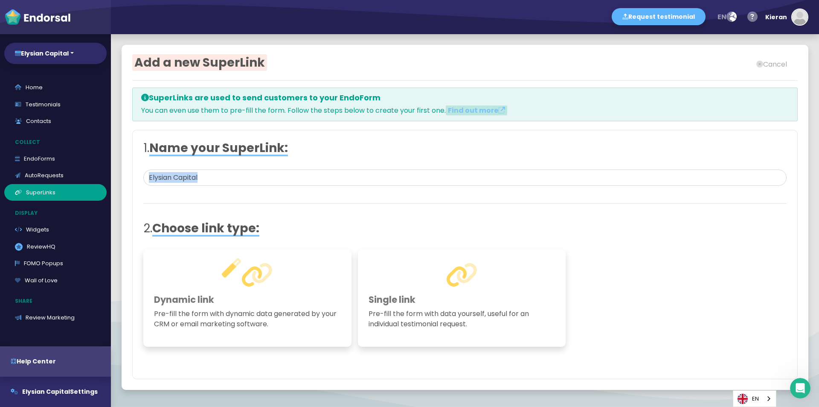
scroll to position [36, 0]
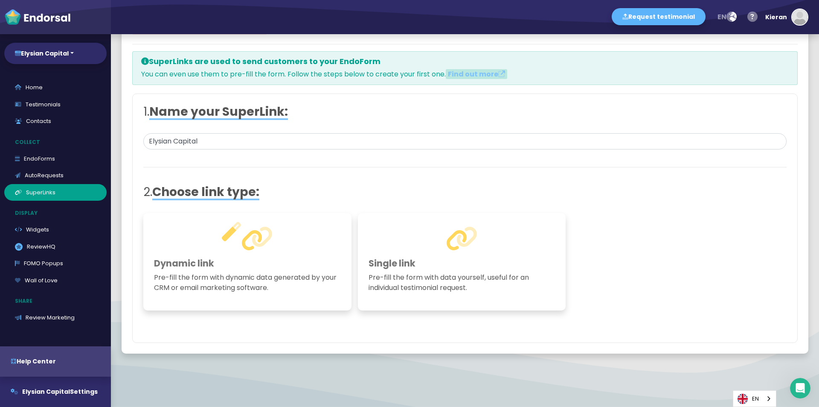
click at [280, 283] on p "Pre-fill the form with dynamic data generated by your CRM or email marketing so…" at bounding box center [247, 282] width 187 height 20
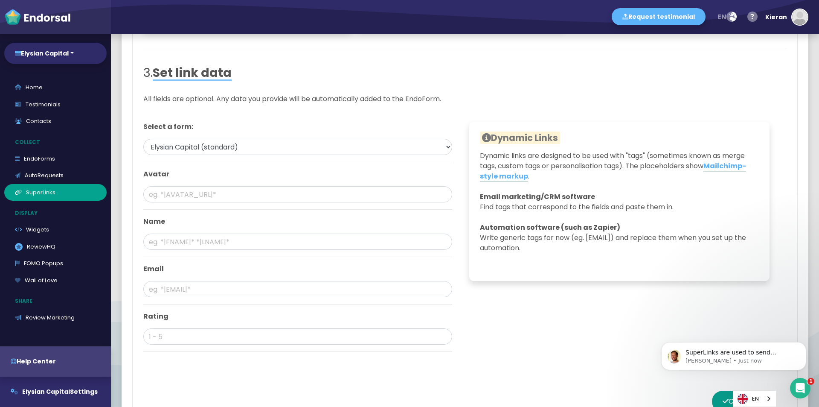
scroll to position [292, 0]
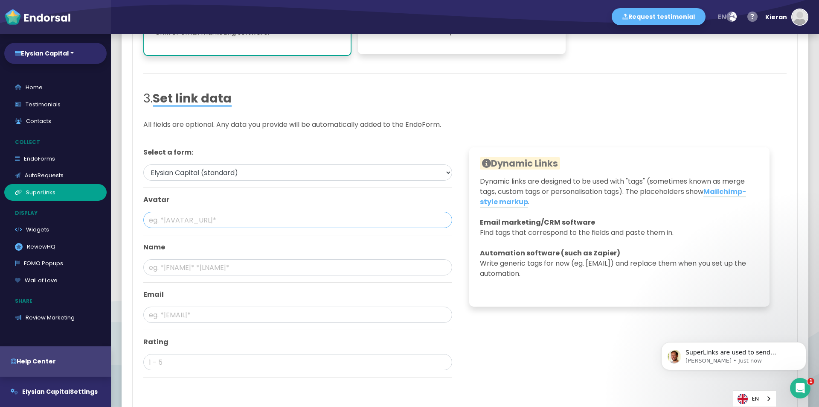
click at [222, 222] on input "text" at bounding box center [297, 220] width 309 height 16
click at [226, 270] on input "text" at bounding box center [297, 267] width 309 height 16
click at [54, 103] on link "Testimonials" at bounding box center [55, 104] width 102 height 17
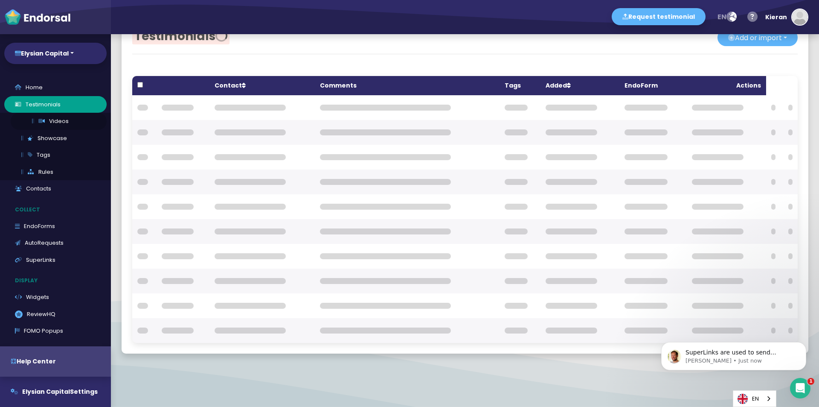
scroll to position [26, 0]
checkbox input "true"
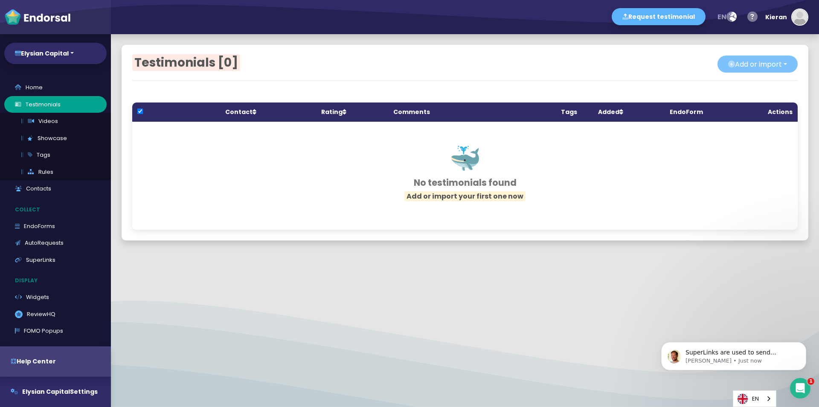
click at [771, 64] on button "Add or import" at bounding box center [758, 63] width 80 height 17
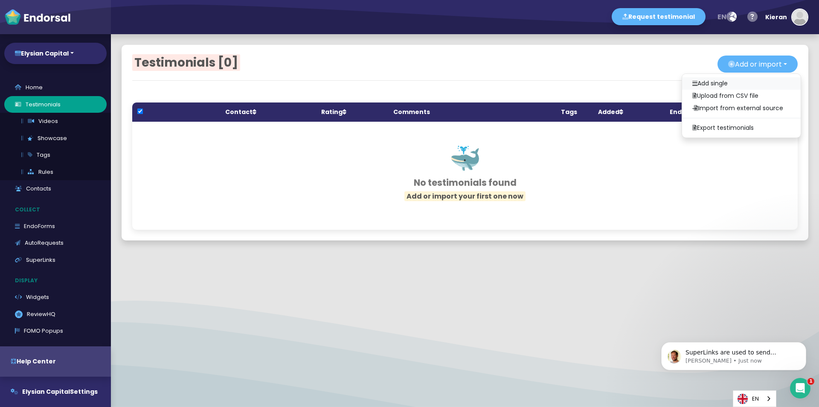
click at [723, 81] on link "Add single" at bounding box center [741, 83] width 119 height 12
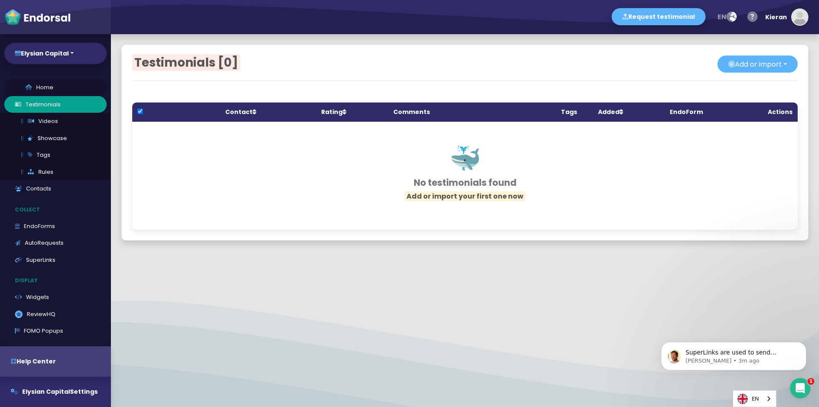
click at [33, 80] on link "Home" at bounding box center [55, 87] width 102 height 17
select select "14"
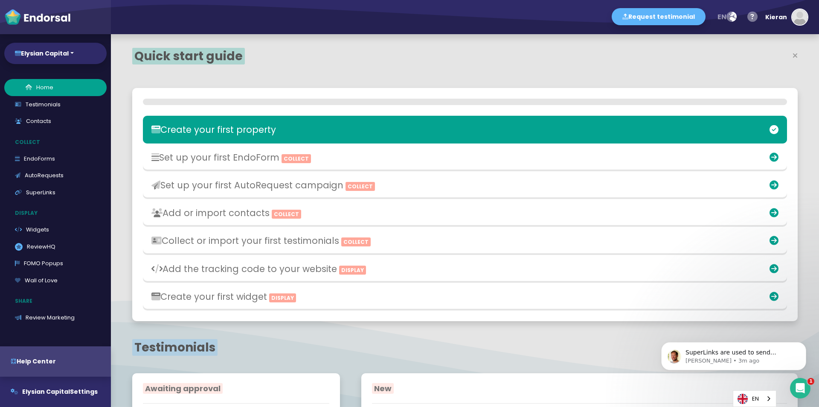
scroll to position [263, 433]
click at [49, 102] on link "Testimonials" at bounding box center [55, 104] width 102 height 17
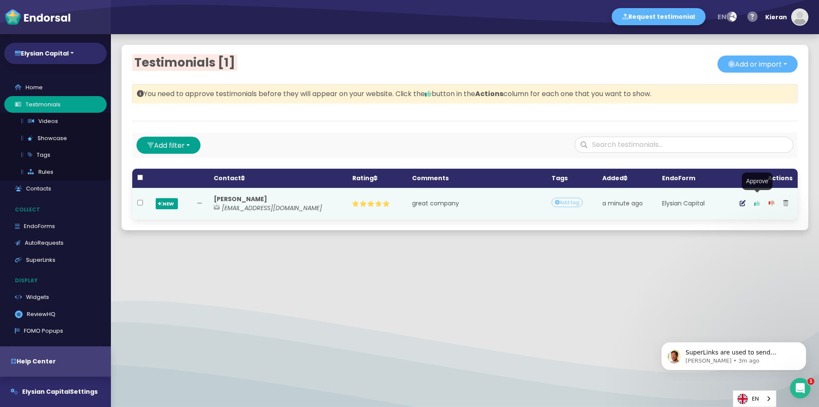
click at [754, 204] on icon "button" at bounding box center [757, 203] width 6 height 6
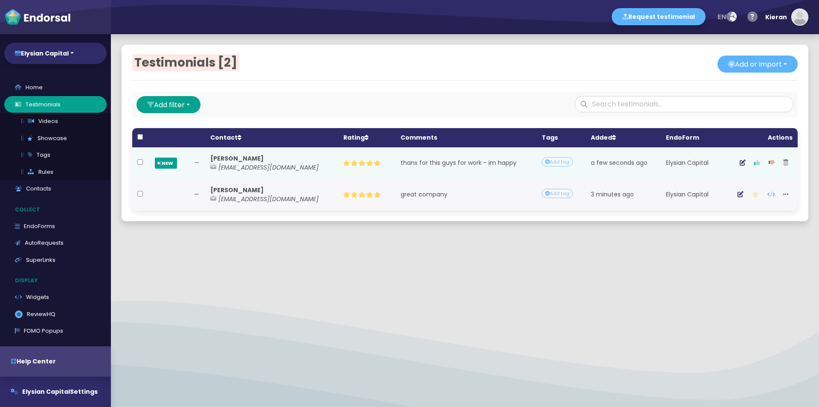
click at [754, 162] on icon "button" at bounding box center [757, 163] width 6 height 6
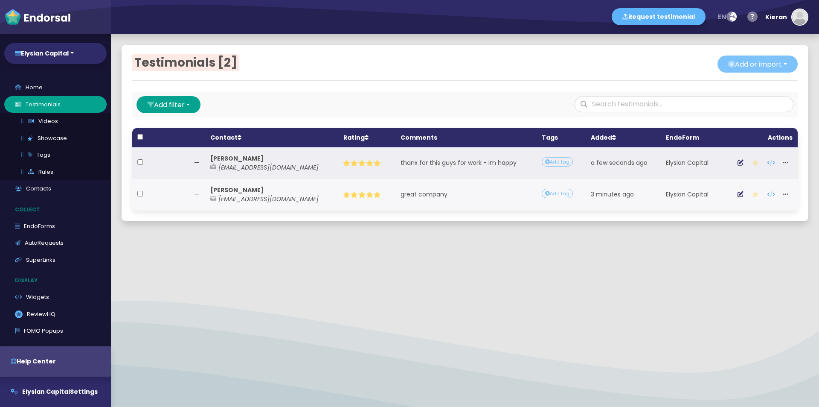
click at [764, 67] on button "Add or import" at bounding box center [758, 63] width 80 height 17
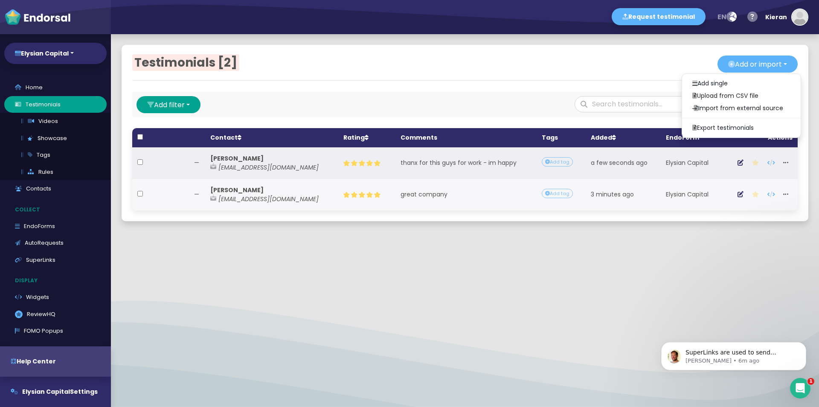
click at [611, 64] on div "Add or import Add single Upload from CSV file Import from external source Expor…" at bounding box center [631, 64] width 333 height 18
click at [806, 347] on icon "Dismiss notification" at bounding box center [804, 344] width 5 height 5
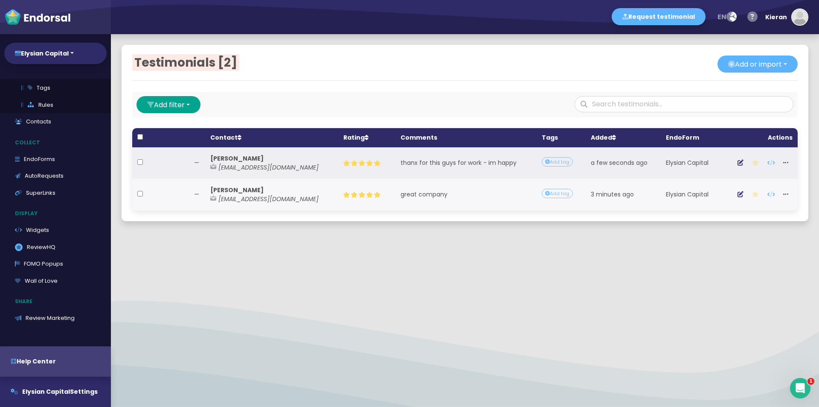
scroll to position [154, 0]
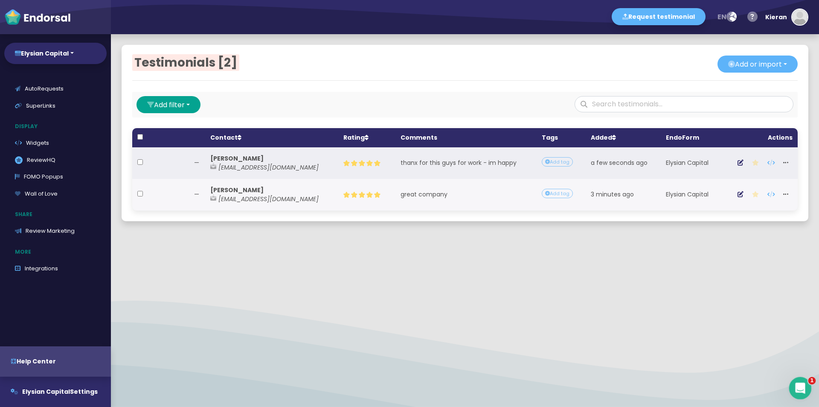
click at [798, 387] on icon "Open Intercom Messenger" at bounding box center [799, 387] width 14 height 14
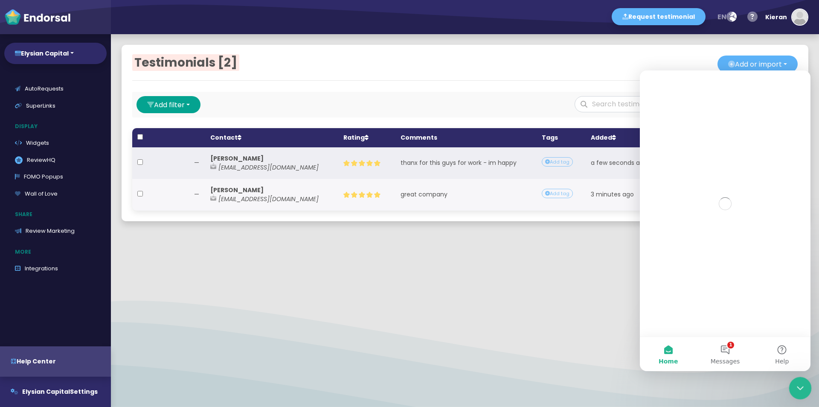
scroll to position [0, 0]
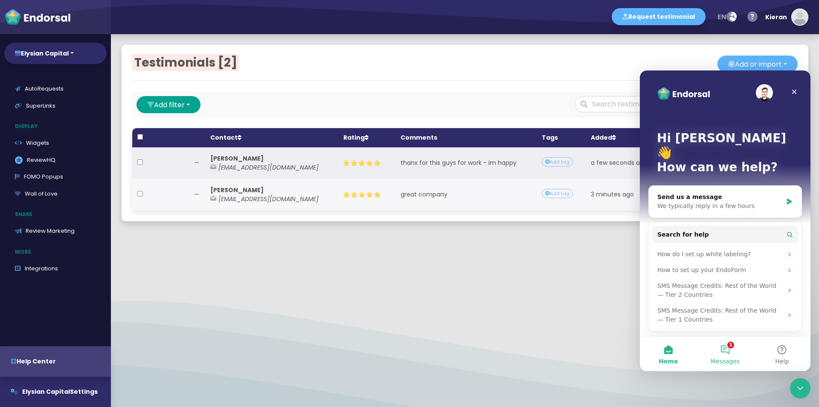
click at [721, 354] on button "1 Messages" at bounding box center [725, 354] width 57 height 34
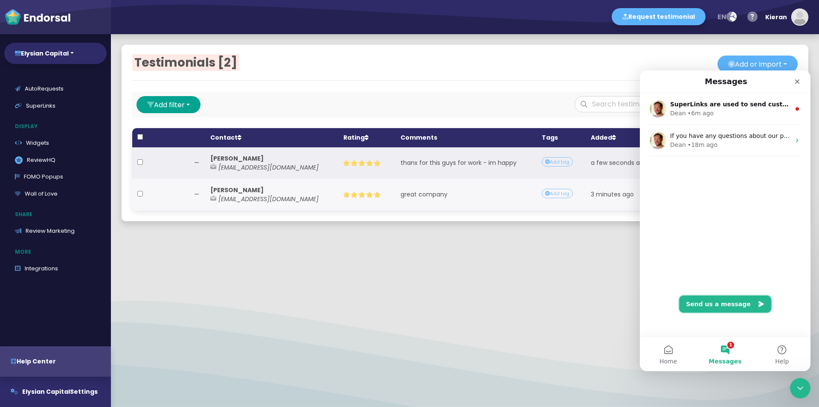
click at [711, 308] on button "Send us a message" at bounding box center [725, 303] width 92 height 17
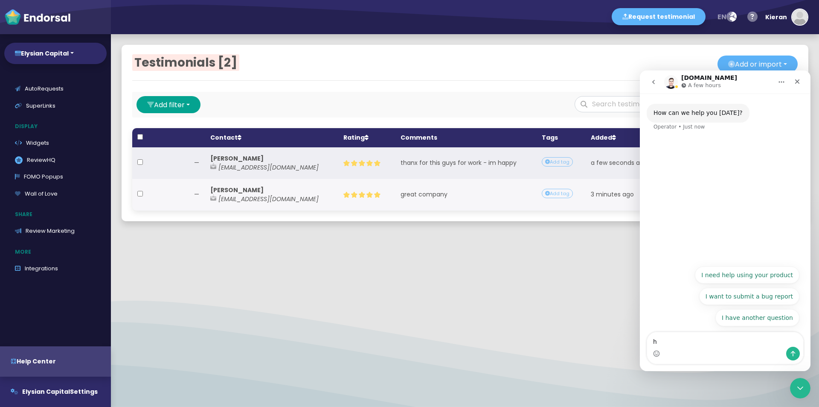
type textarea "hi"
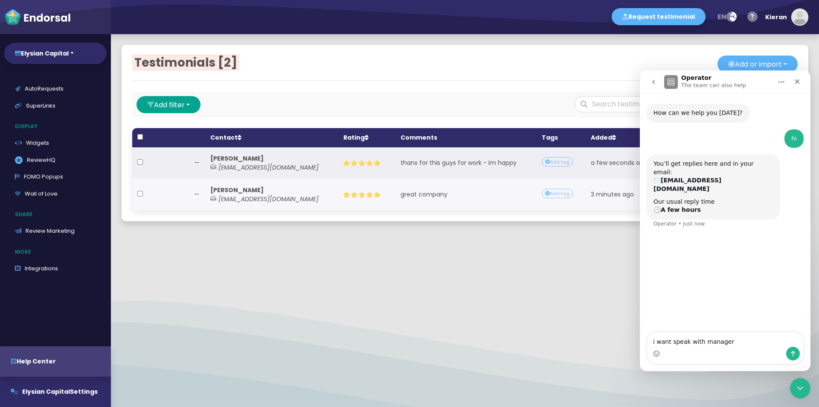
type textarea "i want speak with manager"
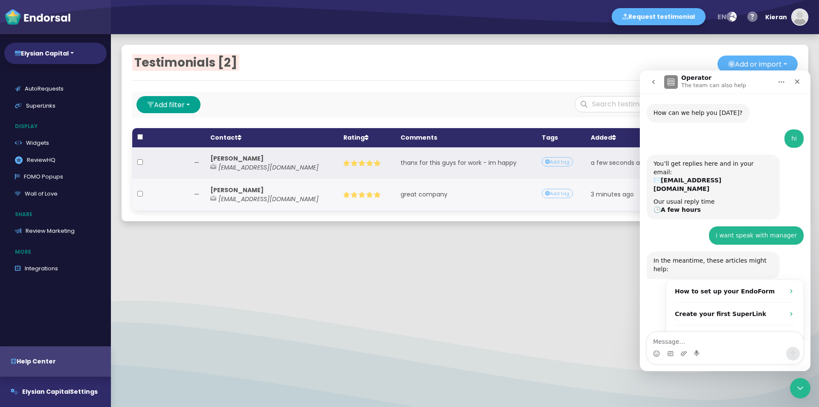
scroll to position [21, 0]
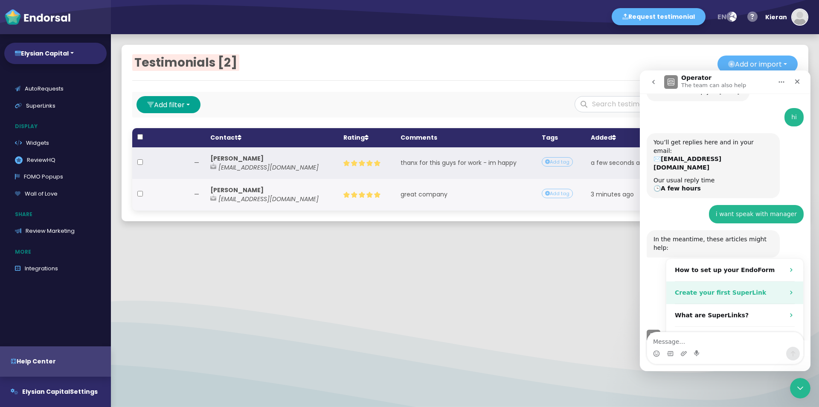
click at [744, 281] on div "Create your first SuperLink" at bounding box center [735, 292] width 137 height 23
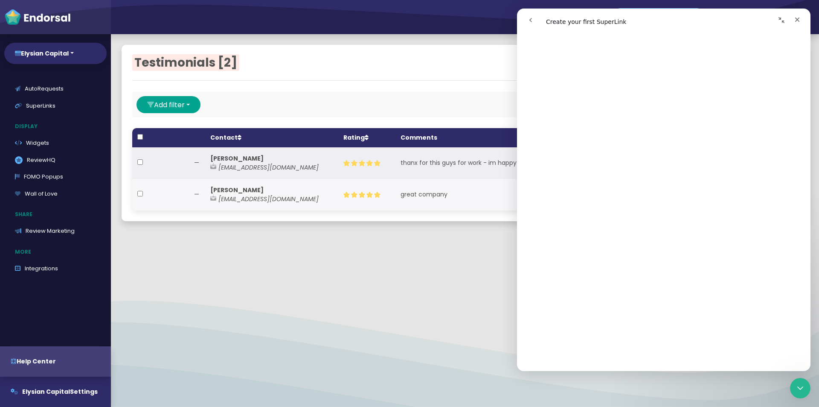
scroll to position [171, 0]
click at [44, 399] on button "Elysian Capital Settings" at bounding box center [55, 391] width 111 height 30
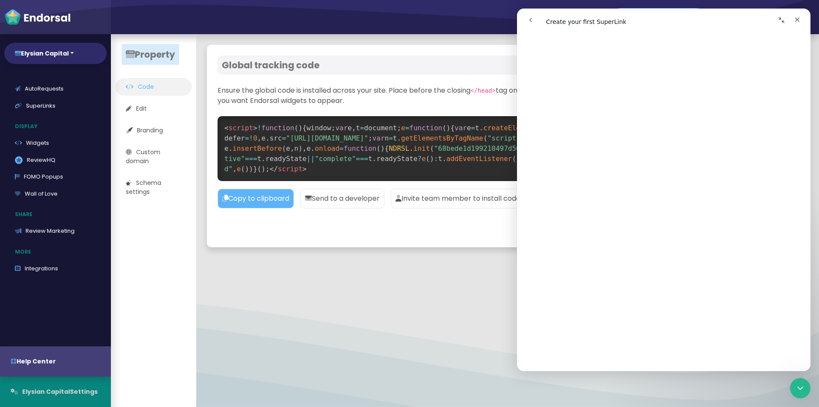
scroll to position [87, 0]
click at [163, 106] on link "Edit" at bounding box center [153, 108] width 77 height 17
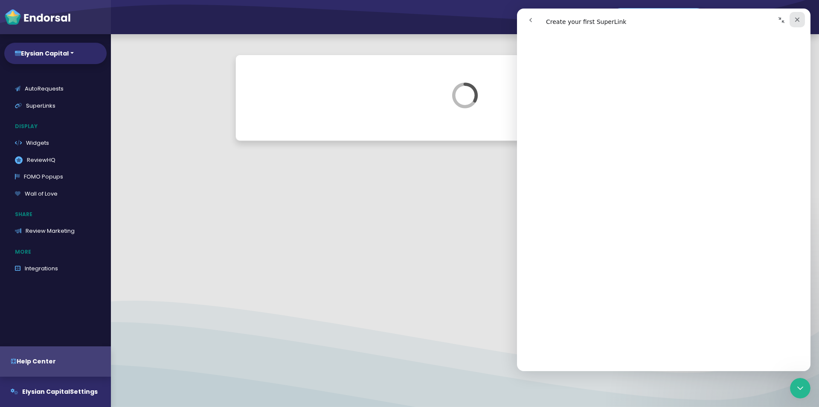
click at [802, 20] on div "Close" at bounding box center [797, 19] width 15 height 15
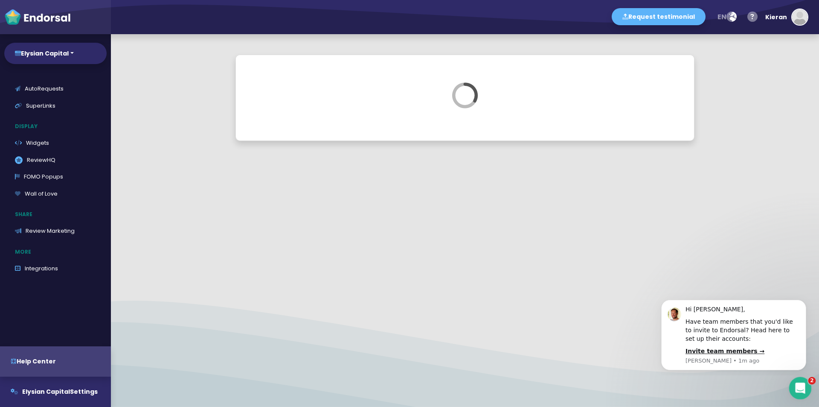
click at [800, 384] on icon "Open Intercom Messenger" at bounding box center [799, 387] width 14 height 14
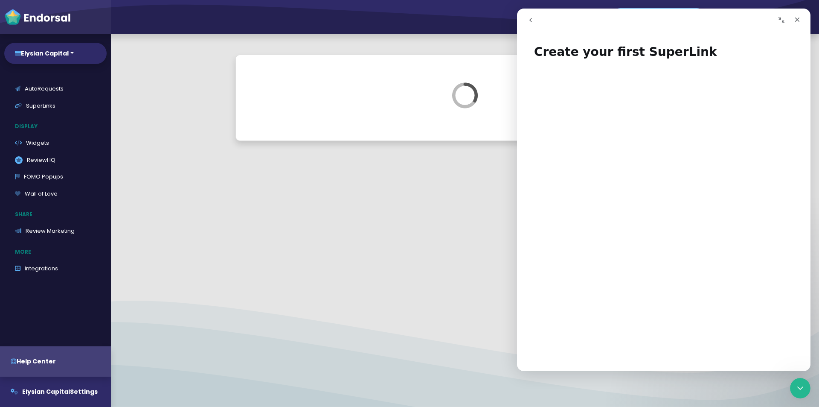
click at [530, 21] on icon "go back" at bounding box center [530, 20] width 7 height 7
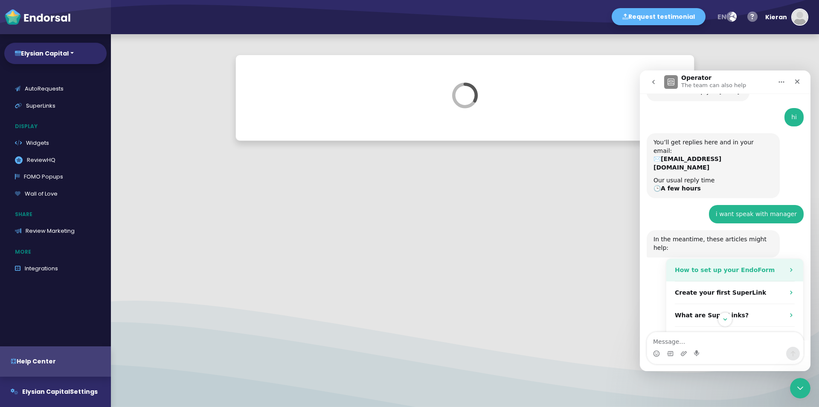
scroll to position [88, 0]
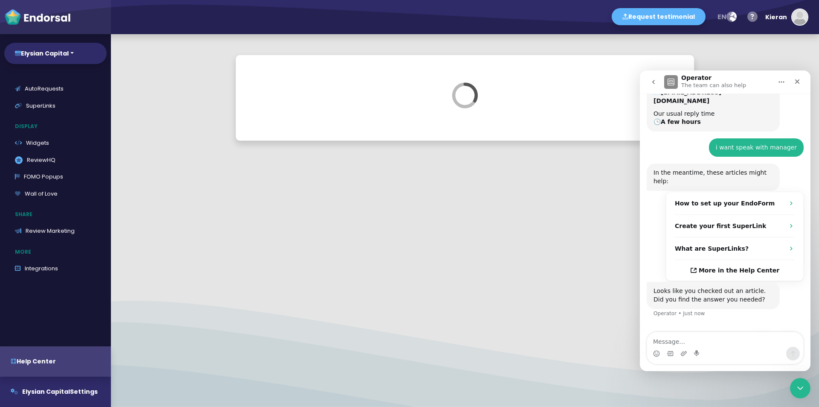
click at [784, 333] on button "No" at bounding box center [789, 341] width 21 height 17
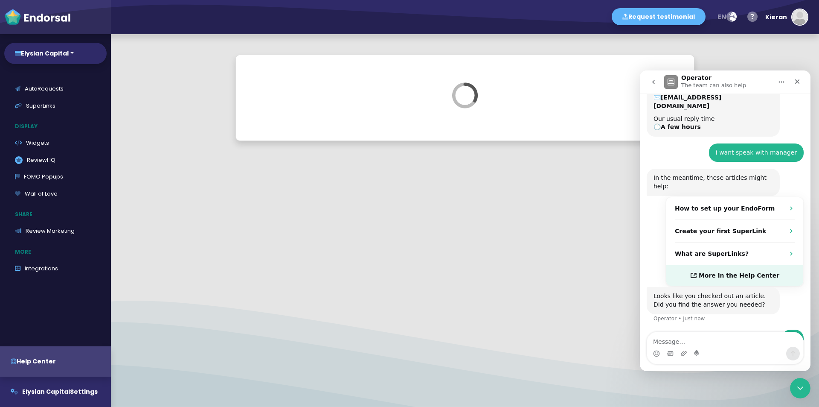
scroll to position [83, 0]
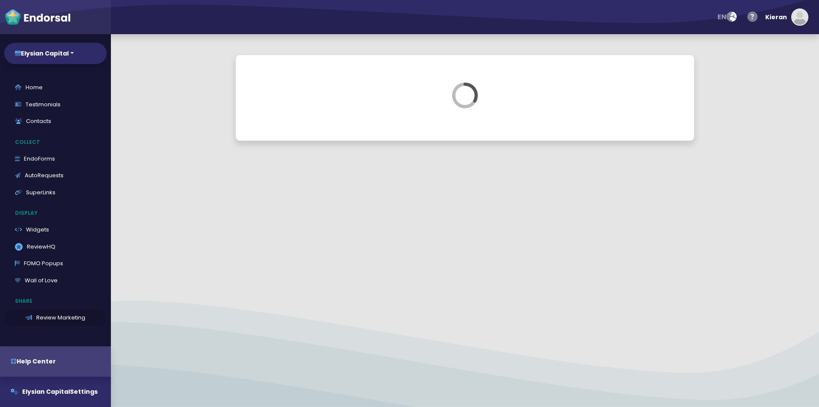
click at [58, 317] on link "Review Marketing" at bounding box center [55, 317] width 102 height 17
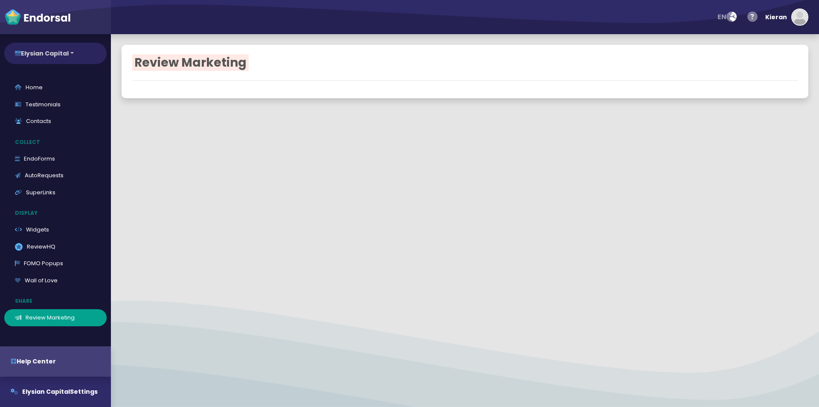
click at [67, 60] on button "Elysian Capital" at bounding box center [55, 53] width 102 height 21
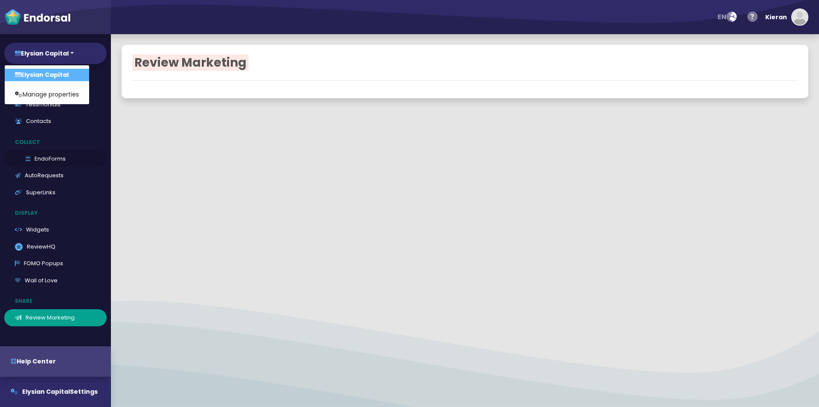
click at [71, 155] on link "EndoForms" at bounding box center [55, 158] width 102 height 17
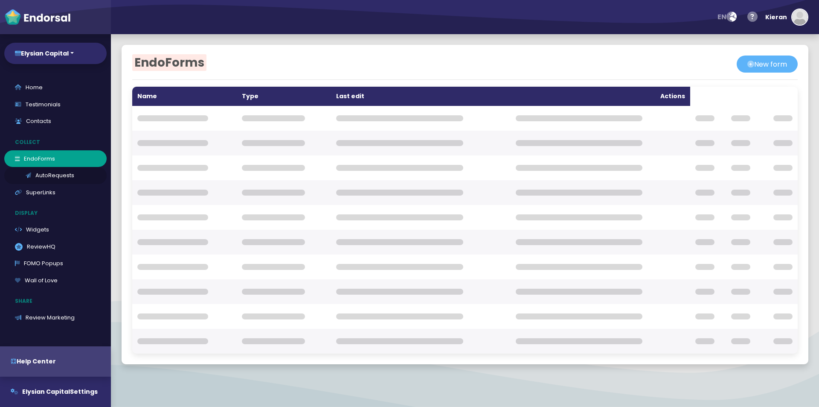
click at [61, 177] on link "AutoRequests" at bounding box center [55, 175] width 102 height 17
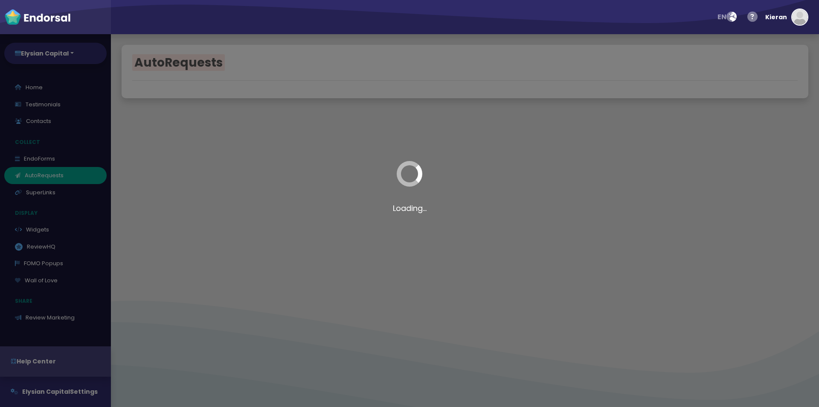
click at [191, 110] on div "Loading..." at bounding box center [409, 203] width 819 height 407
click at [33, 83] on div "Loading..." at bounding box center [409, 203] width 819 height 407
click at [37, 99] on div "Loading..." at bounding box center [409, 203] width 819 height 407
drag, startPoint x: 36, startPoint y: 103, endPoint x: 46, endPoint y: 117, distance: 16.5
click at [36, 104] on div "Loading..." at bounding box center [409, 203] width 819 height 407
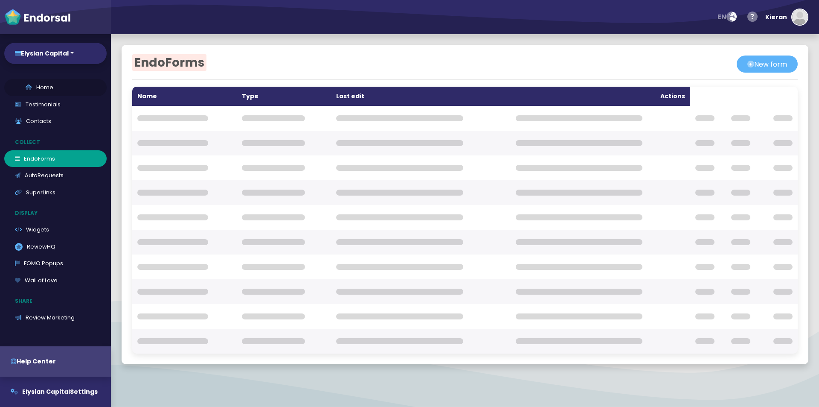
click at [30, 91] on link "Home" at bounding box center [55, 87] width 102 height 17
select select "14"
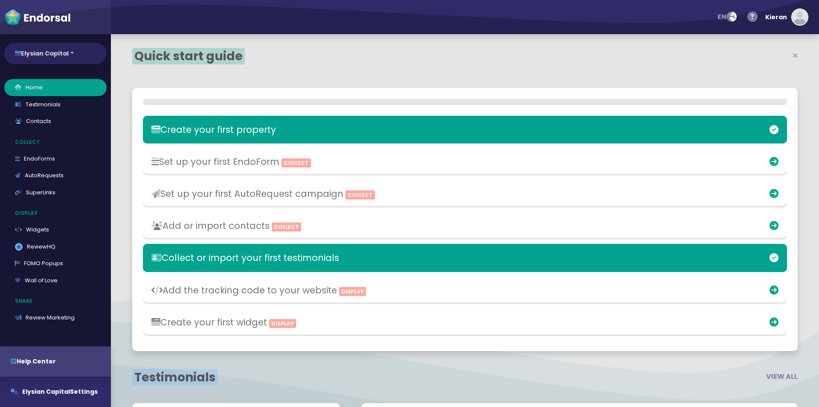
scroll to position [263, 433]
click at [55, 63] on button "Elysian Capital" at bounding box center [55, 53] width 102 height 21
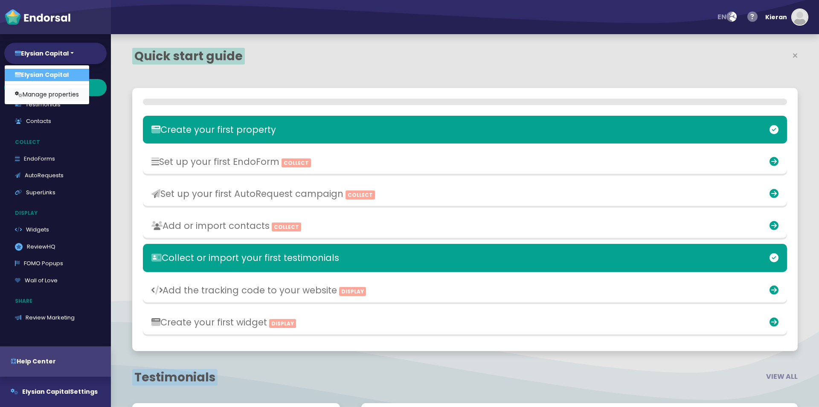
click at [62, 94] on link "Manage properties" at bounding box center [47, 94] width 84 height 12
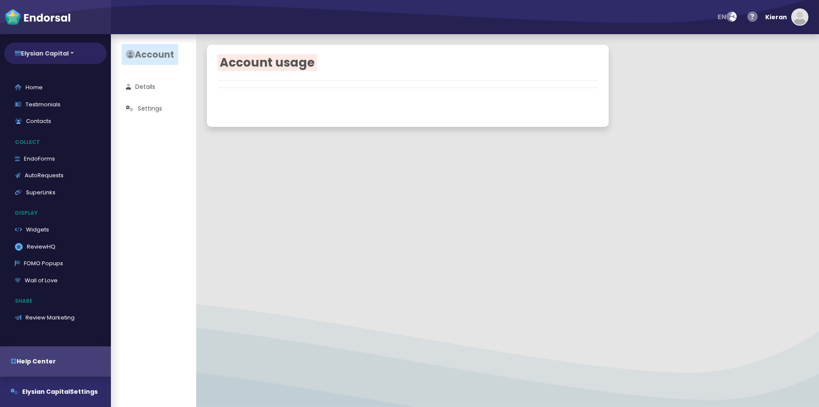
click at [63, 52] on button "Elysian Capital" at bounding box center [55, 53] width 102 height 21
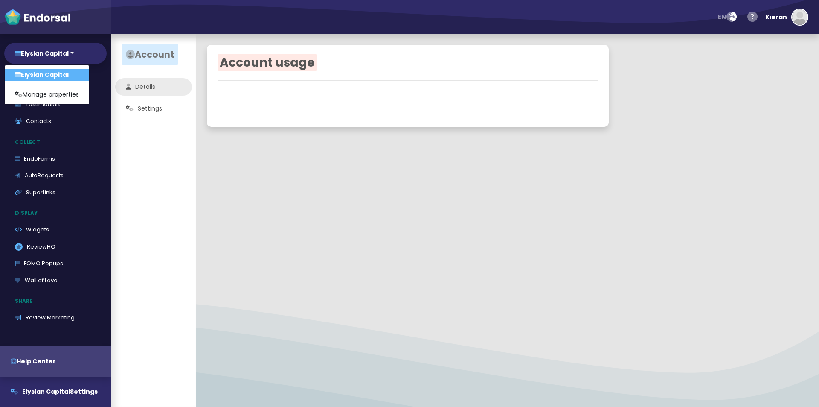
click at [136, 87] on link "Details" at bounding box center [153, 86] width 77 height 17
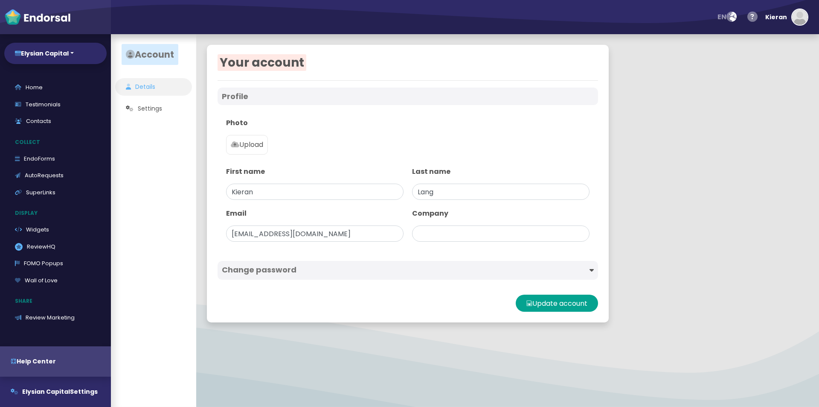
click at [485, 248] on div "Photo Upload First name [PERSON_NAME] Last name [PERSON_NAME] Email [EMAIL_ADDR…" at bounding box center [408, 179] width 381 height 141
click at [473, 236] on input "text" at bounding box center [501, 233] width 178 height 16
click at [248, 144] on p "Upload" at bounding box center [247, 145] width 32 height 10
click at [0, 0] on input "Upload" at bounding box center [0, 0] width 0 height 0
click at [437, 229] on input "text" at bounding box center [501, 233] width 178 height 16
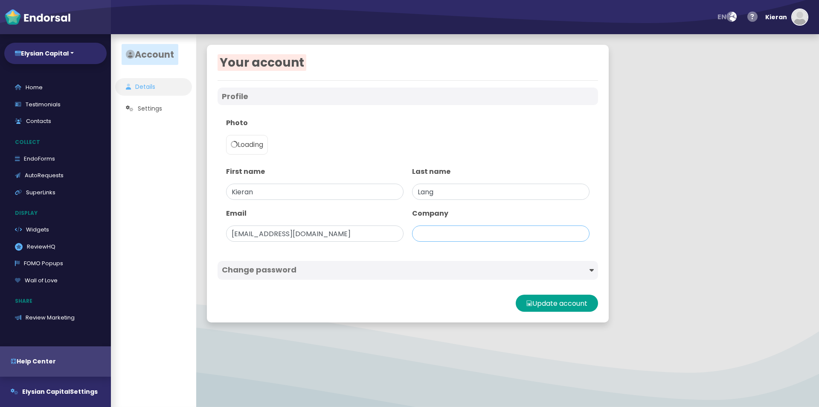
click at [456, 236] on input "text" at bounding box center [501, 233] width 178 height 16
paste input "Elysian Capital"
type input "Elysian Capital"
click at [488, 152] on div "Photo Loading" at bounding box center [408, 138] width 372 height 49
click at [574, 300] on button "Update account" at bounding box center [557, 302] width 82 height 17
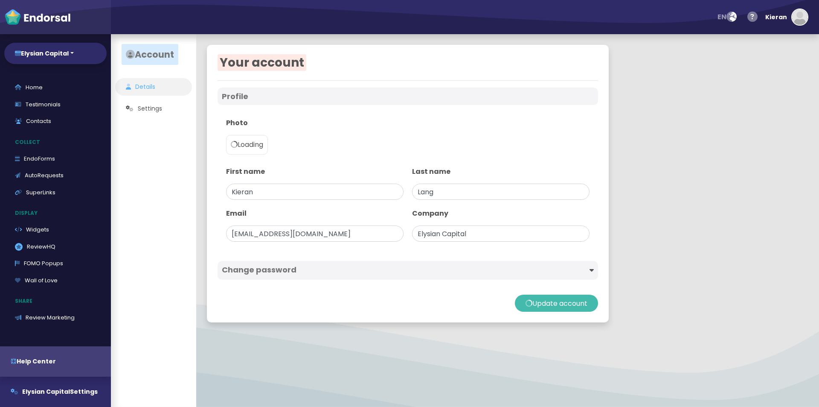
click at [517, 268] on div at bounding box center [501, 270] width 186 height 10
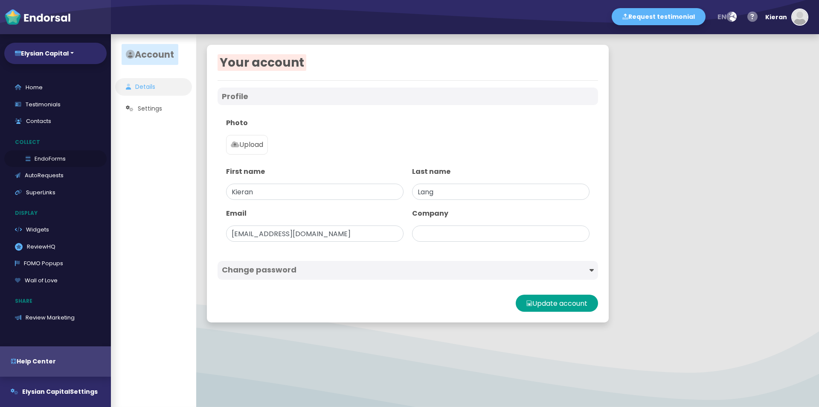
type input "Elysian Capital"
click at [562, 302] on button "Update account" at bounding box center [557, 302] width 82 height 17
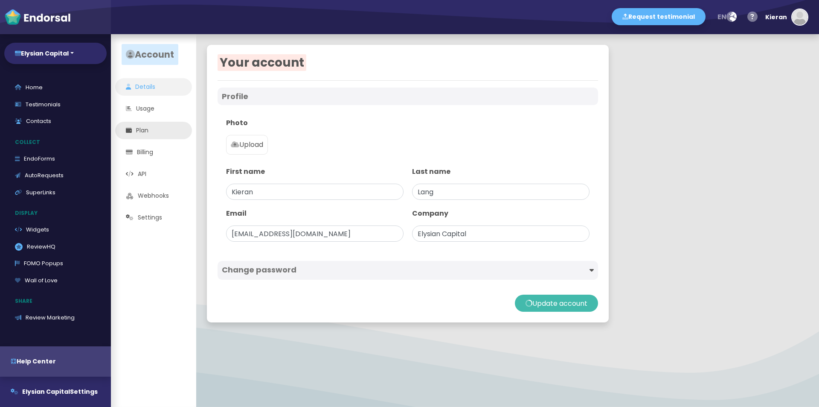
click at [146, 132] on link "Plan" at bounding box center [153, 130] width 77 height 17
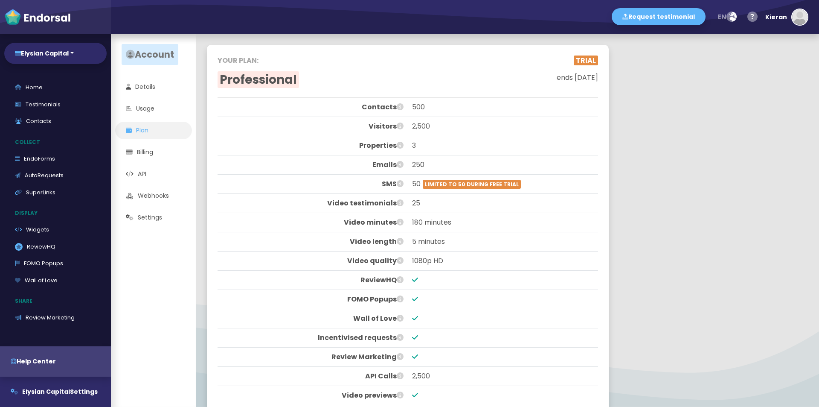
click at [144, 118] on ul "Details Usage Plan Billing API Webhooks Settings" at bounding box center [153, 152] width 85 height 148
click at [146, 114] on link "Usage" at bounding box center [153, 108] width 77 height 17
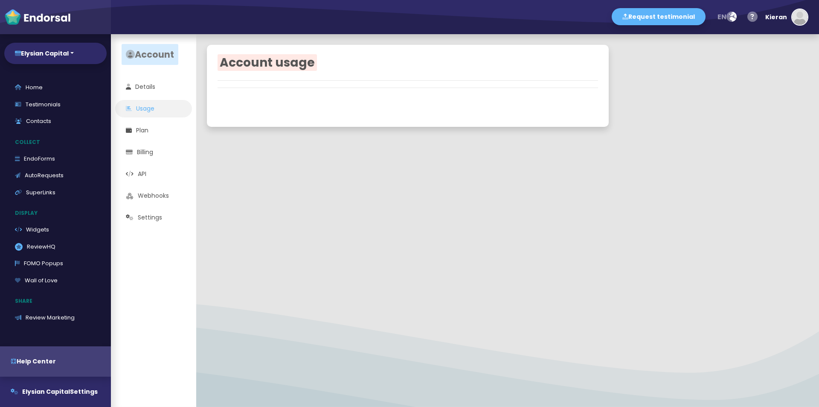
click at [144, 97] on ul "Details Usage Plan Billing API Webhooks Settings" at bounding box center [153, 152] width 85 height 148
click at [144, 89] on link "Details" at bounding box center [153, 86] width 77 height 17
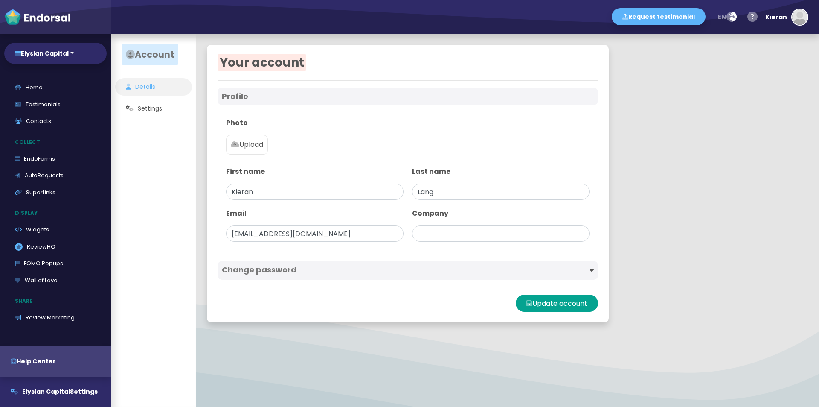
type input "Elysian Capital"
click at [48, 105] on link "Testimonials" at bounding box center [55, 104] width 102 height 17
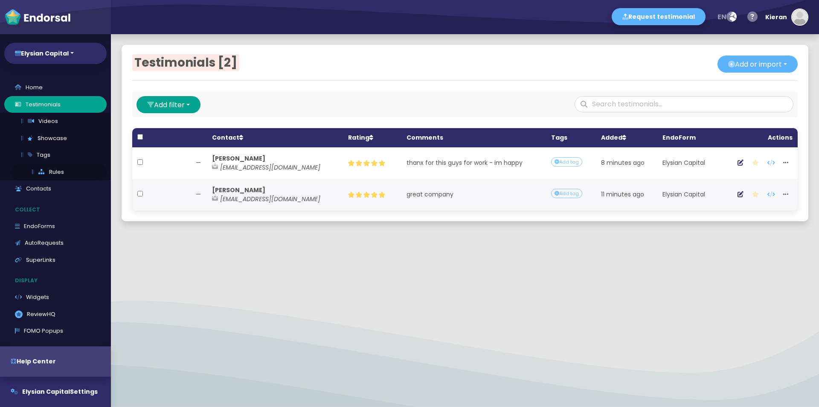
click at [58, 171] on link "Rules" at bounding box center [59, 171] width 96 height 17
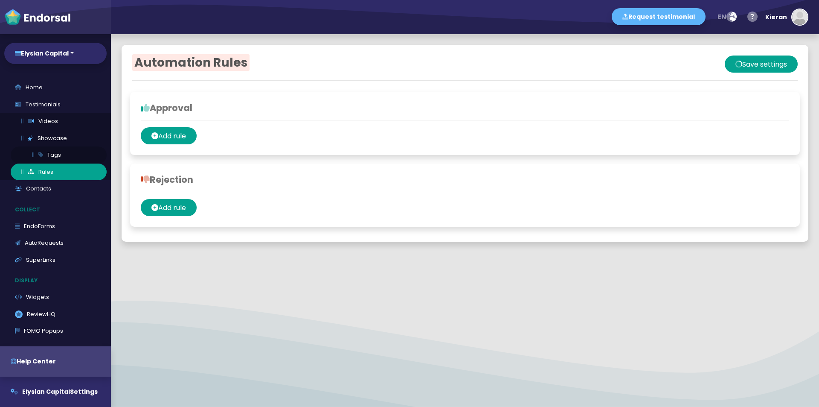
click at [54, 147] on link "Tags" at bounding box center [59, 154] width 96 height 17
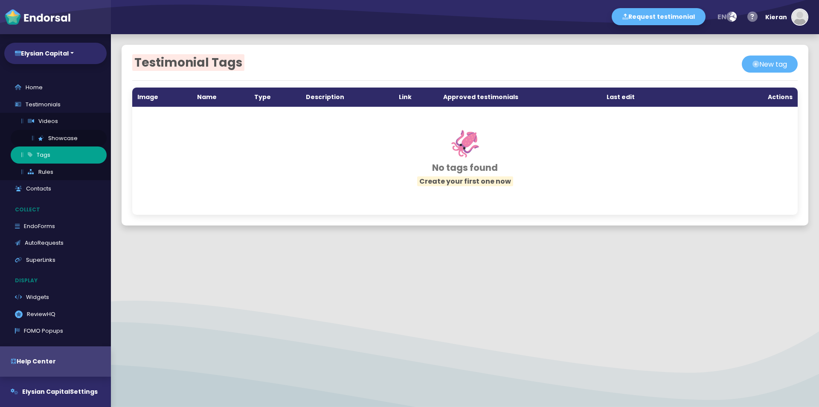
click at [48, 132] on link "Showcase" at bounding box center [59, 138] width 96 height 17
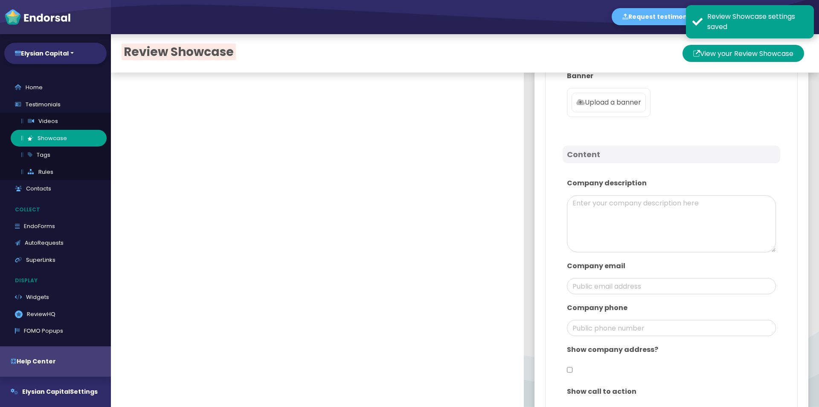
scroll to position [272, 0]
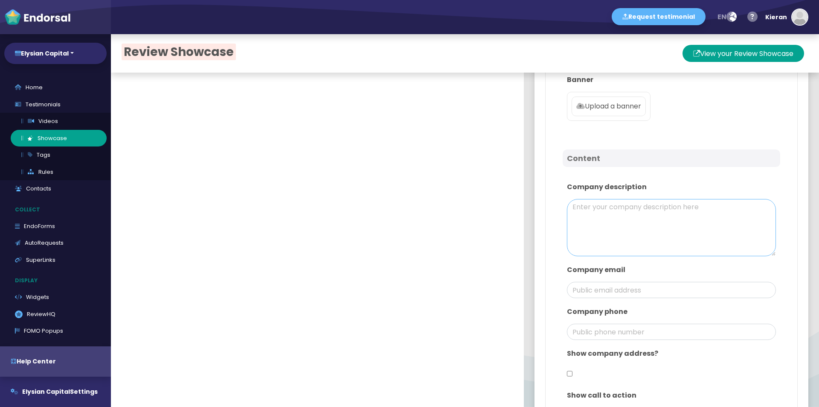
click at [601, 236] on textarea at bounding box center [671, 227] width 209 height 57
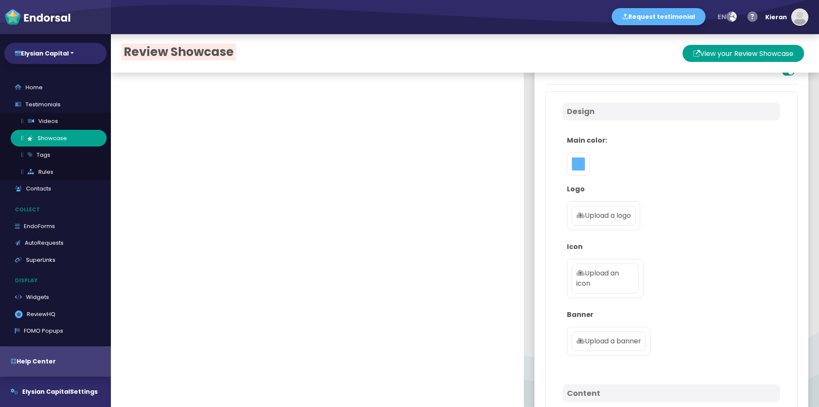
scroll to position [0, 0]
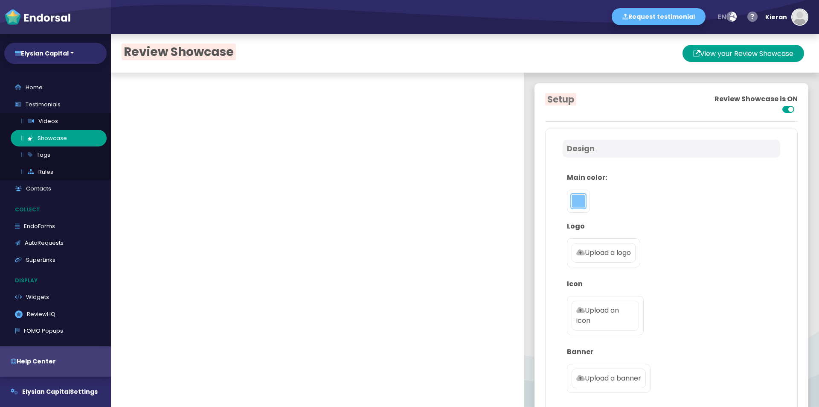
click at [572, 195] on button "toggle color picker dialog" at bounding box center [579, 201] width 14 height 14
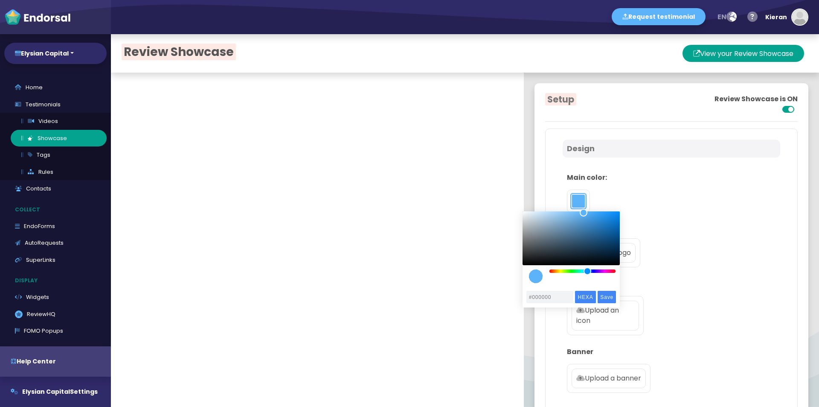
drag, startPoint x: 577, startPoint y: 252, endPoint x: 577, endPoint y: 277, distance: 24.3
click at [577, 270] on div "color picker dialog" at bounding box center [571, 247] width 97 height 72
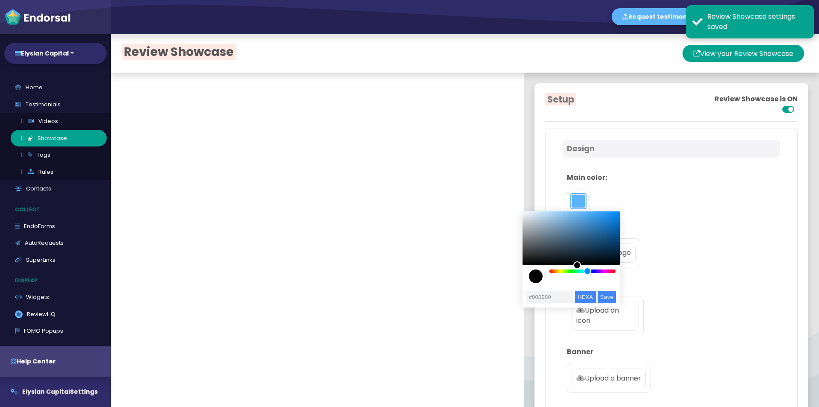
click at [577, 269] on div "color picker dialog" at bounding box center [571, 247] width 97 height 72
click at [583, 271] on div "color picker dialog" at bounding box center [583, 270] width 67 height 3
click at [583, 271] on div "color picker dialog" at bounding box center [583, 271] width 8 height 8
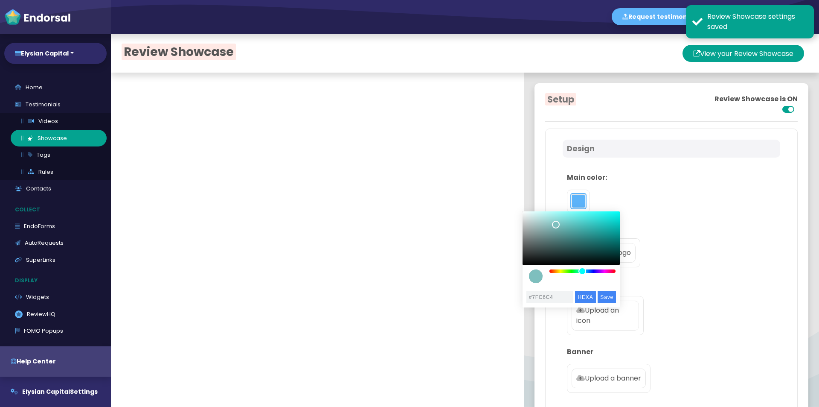
type input "#82CAC8"
drag, startPoint x: 574, startPoint y: 267, endPoint x: 557, endPoint y: 222, distance: 47.6
click at [557, 222] on div "color picker dialog" at bounding box center [557, 222] width 8 height 8
click at [608, 296] on input "Save" at bounding box center [607, 297] width 18 height 12
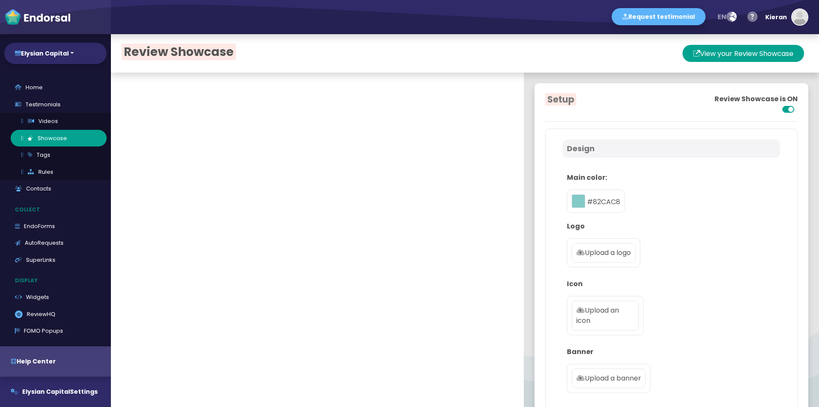
scroll to position [43, 0]
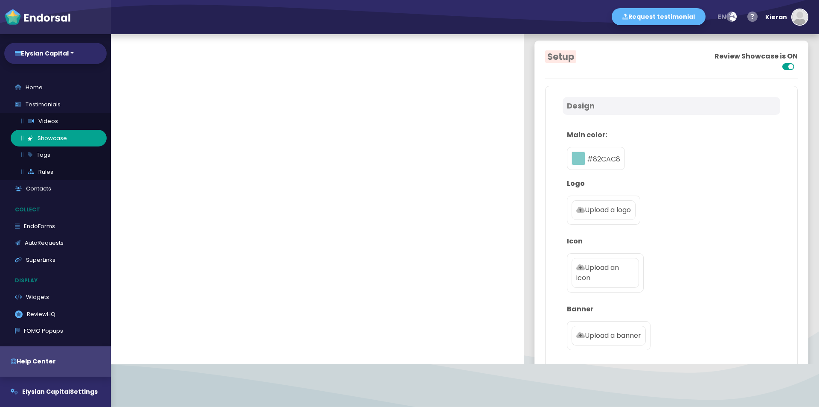
click at [596, 207] on p "Upload a logo" at bounding box center [604, 210] width 55 height 10
click at [0, 0] on input "Upload a logo" at bounding box center [0, 0] width 0 height 0
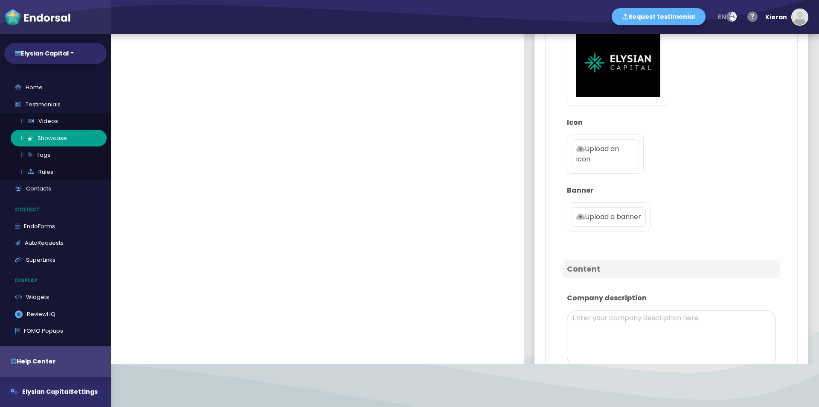
scroll to position [213, 0]
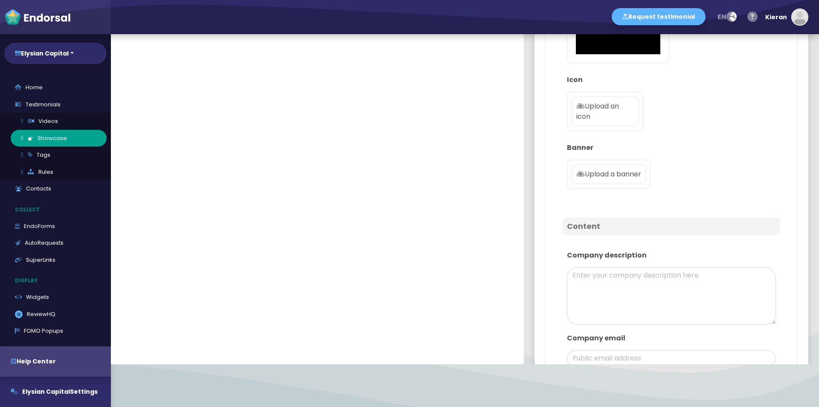
click at [608, 173] on p "Upload a banner" at bounding box center [609, 174] width 65 height 10
click at [0, 0] on input "Upload a banner" at bounding box center [0, 0] width 0 height 0
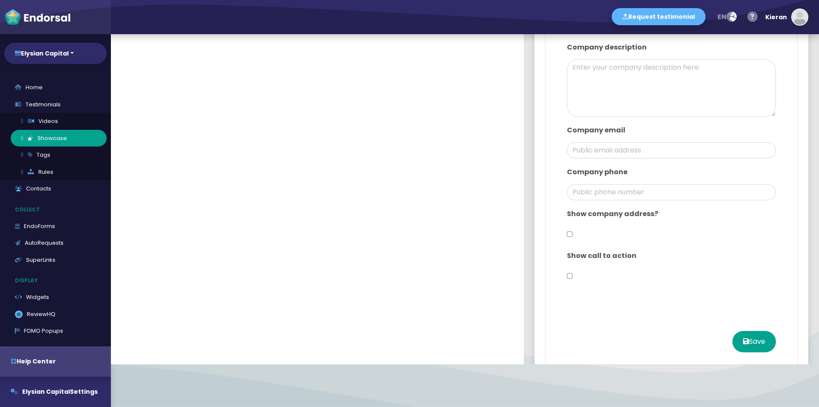
scroll to position [427, 0]
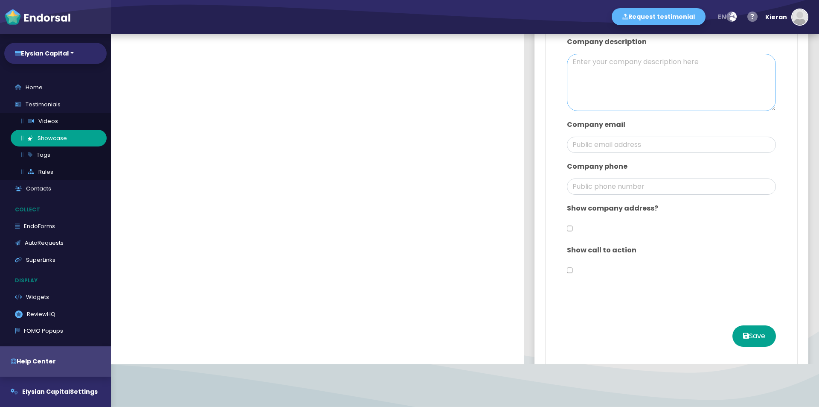
click at [608, 65] on textarea at bounding box center [671, 82] width 209 height 57
paste textarea "Welcome to Elysian Capital — your trusted partner in modern finance. We combine…"
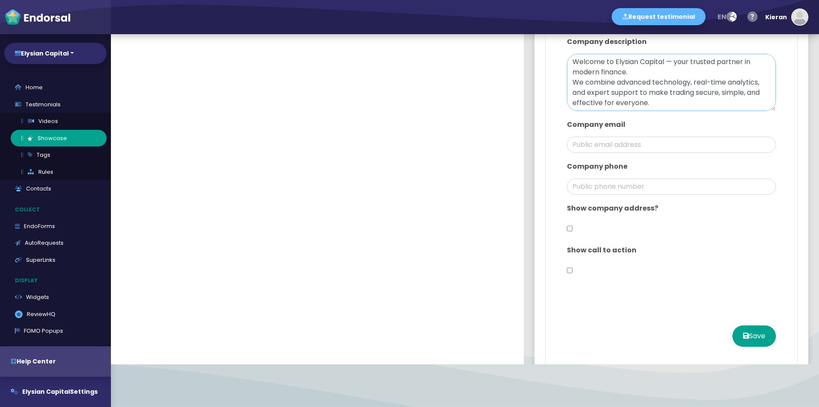
scroll to position [17, 0]
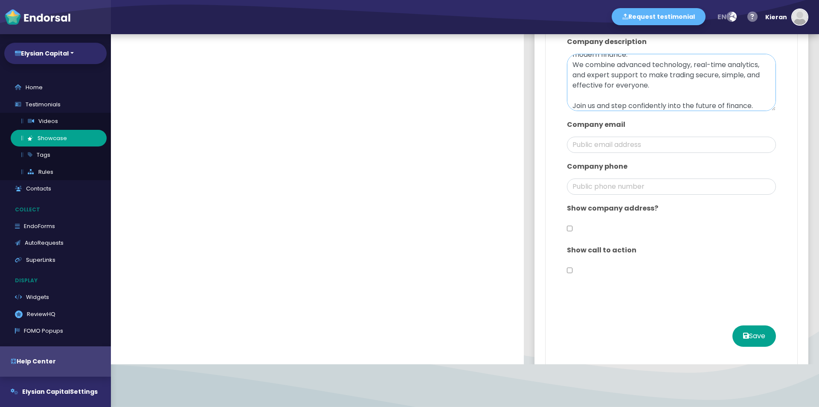
type textarea "Welcome to Elysian Capital — your trusted partner in modern finance. We combine…"
click at [595, 147] on input "email" at bounding box center [671, 145] width 209 height 16
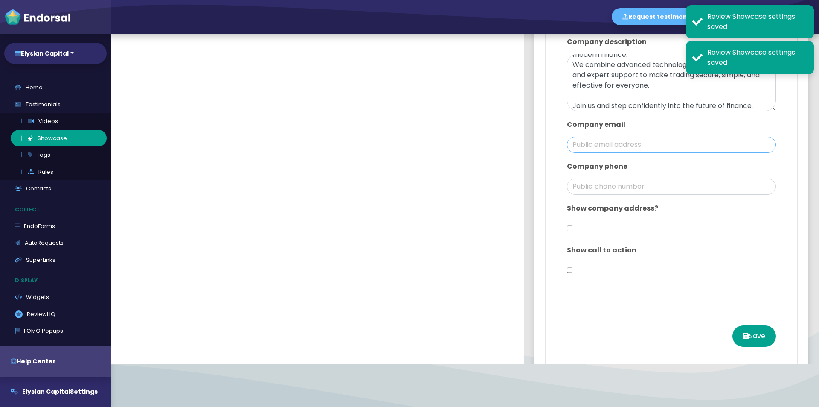
click at [622, 142] on input "email" at bounding box center [671, 145] width 209 height 16
paste input "[EMAIL_ADDRESS][DOMAIN_NAME]"
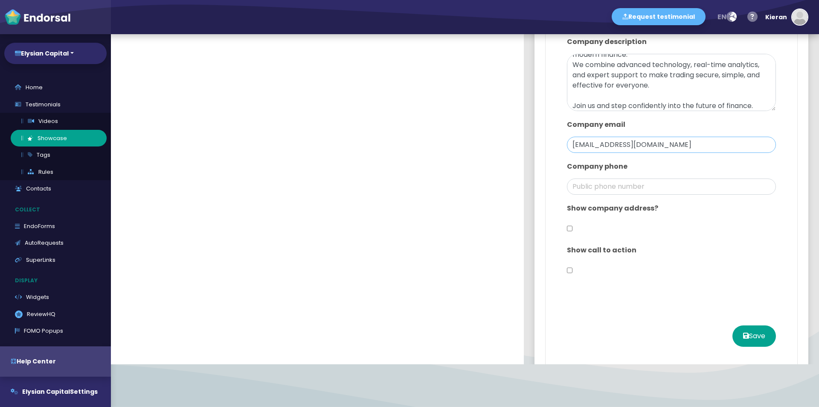
drag, startPoint x: 600, startPoint y: 145, endPoint x: 555, endPoint y: 142, distance: 45.8
type input "[EMAIL_ADDRESS][DOMAIN_NAME]"
click at [667, 194] on input "phone" at bounding box center [671, 186] width 209 height 16
click at [711, 270] on div "Show call to action" at bounding box center [672, 262] width 218 height 42
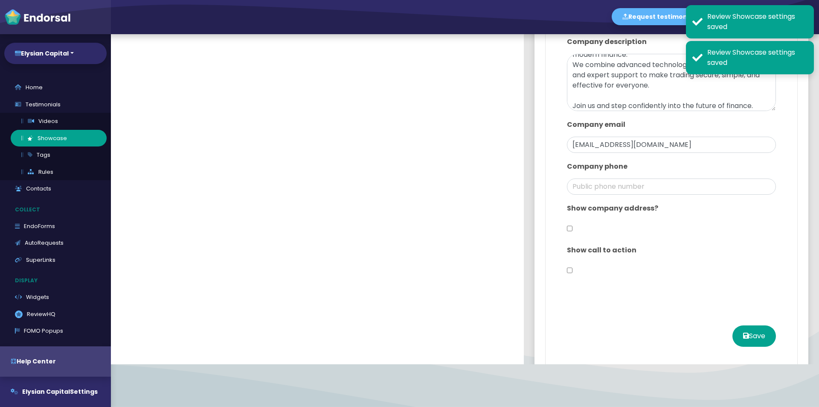
click at [567, 230] on input "checkbox" at bounding box center [570, 228] width 6 height 16
checkbox input "true"
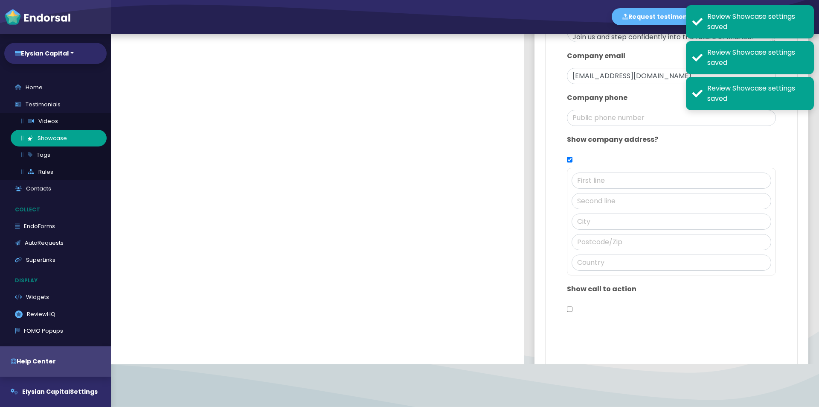
scroll to position [512, 0]
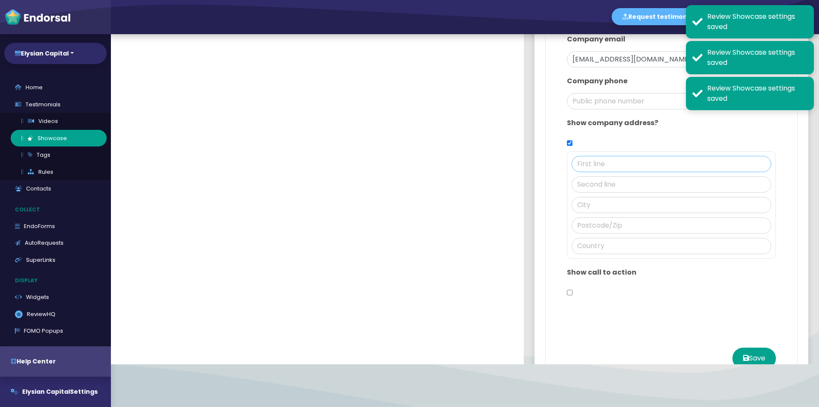
click at [615, 161] on input "text" at bounding box center [672, 164] width 200 height 16
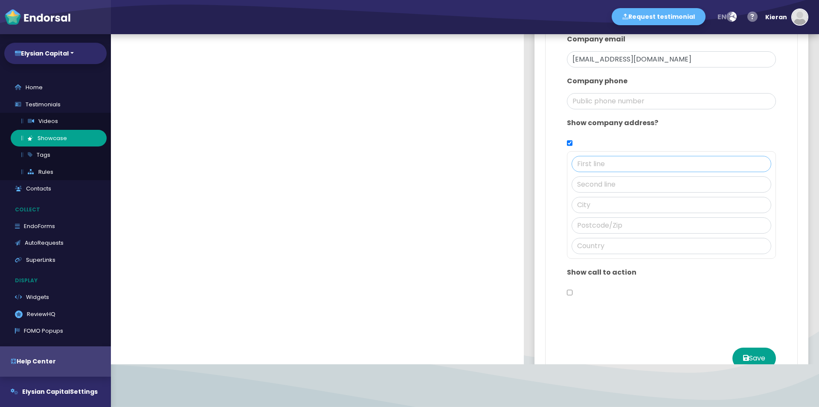
paste input "[STREET_ADDRESS]"
drag, startPoint x: 700, startPoint y: 160, endPoint x: 781, endPoint y: 170, distance: 81.7
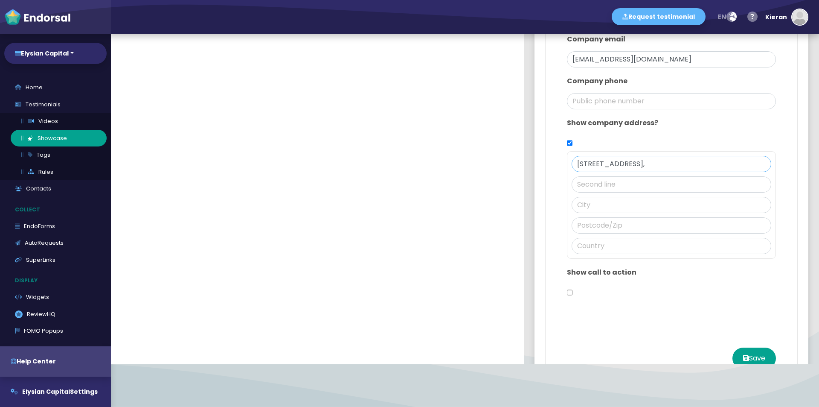
type input "[STREET_ADDRESS],"
click at [613, 244] on input "text" at bounding box center [672, 246] width 200 height 16
paste input "[GEOGRAPHIC_DATA]"
type input "[GEOGRAPHIC_DATA]"
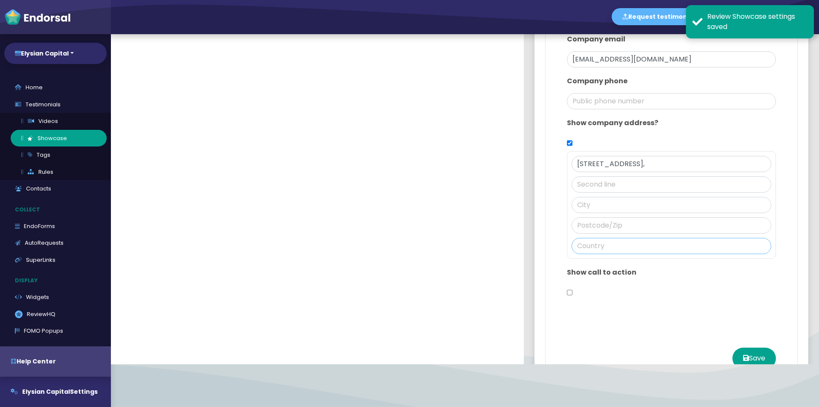
click at [577, 248] on input "text" at bounding box center [672, 246] width 200 height 16
paste input "[GEOGRAPHIC_DATA]"
type input "[GEOGRAPHIC_DATA]"
click at [601, 225] on input "text" at bounding box center [672, 225] width 200 height 16
drag, startPoint x: 673, startPoint y: 164, endPoint x: 699, endPoint y: 164, distance: 26.0
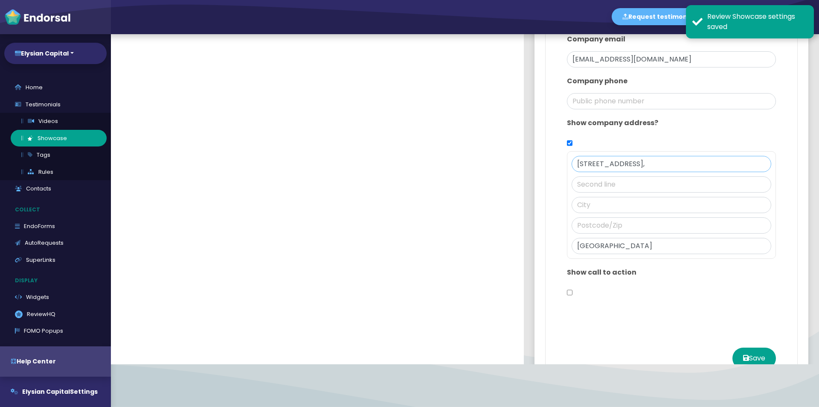
click at [699, 164] on input "[STREET_ADDRESS]," at bounding box center [672, 164] width 200 height 16
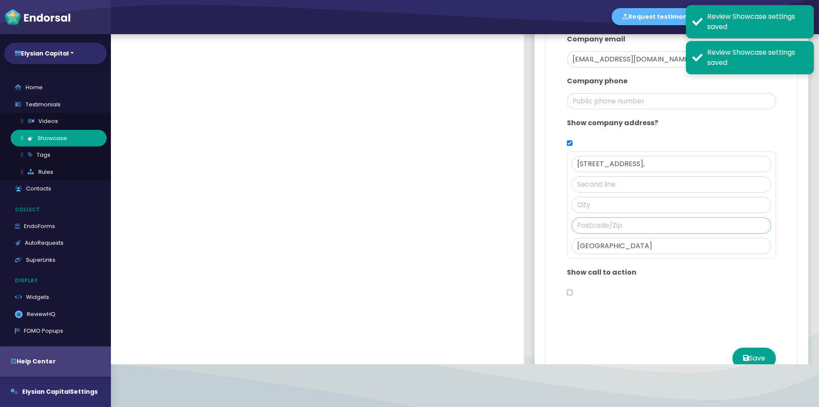
click at [623, 228] on input "text" at bounding box center [672, 225] width 200 height 16
paste input "B68 0NP"
type input "B68 0NP"
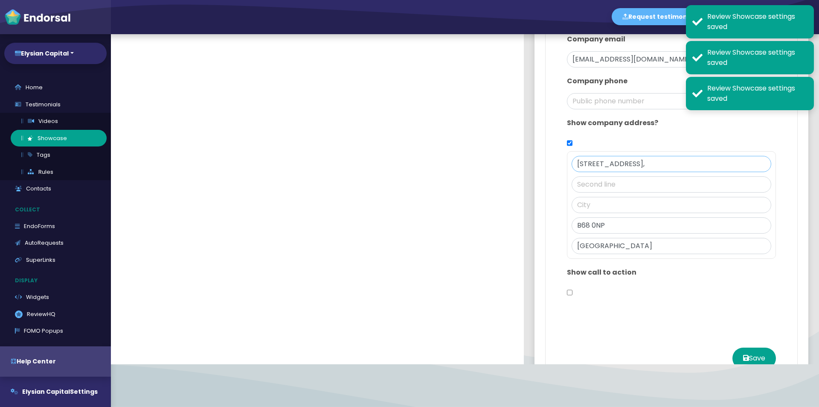
drag, startPoint x: 645, startPoint y: 165, endPoint x: 671, endPoint y: 165, distance: 25.6
click at [671, 165] on input "[STREET_ADDRESS]," at bounding box center [672, 164] width 200 height 16
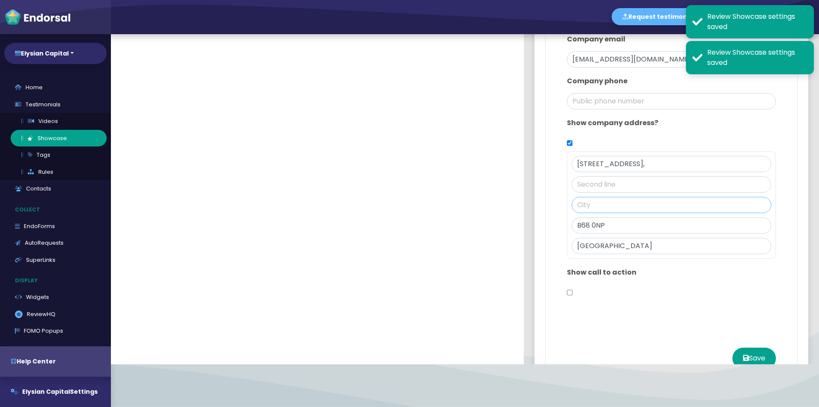
click at [599, 202] on input "text" at bounding box center [672, 205] width 200 height 16
paste input "Oldbury"
type input "Oldbury"
drag, startPoint x: 644, startPoint y: 164, endPoint x: 706, endPoint y: 158, distance: 61.7
click at [706, 158] on input "[STREET_ADDRESS]," at bounding box center [672, 164] width 200 height 16
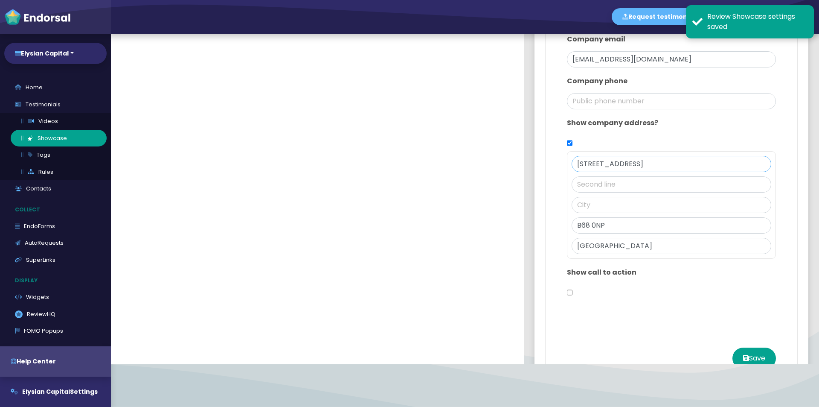
drag, startPoint x: 643, startPoint y: 164, endPoint x: 599, endPoint y: 168, distance: 44.5
click at [599, 168] on input "[STREET_ADDRESS]" at bounding box center [672, 164] width 200 height 16
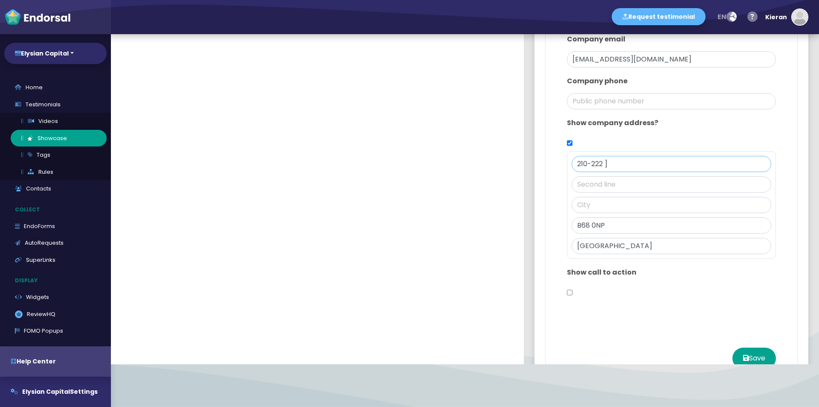
type input "210-222 ]"
click at [603, 186] on input "text" at bounding box center [672, 184] width 200 height 16
paste input "Hagley Rd W"
type input "Hagley Rd W"
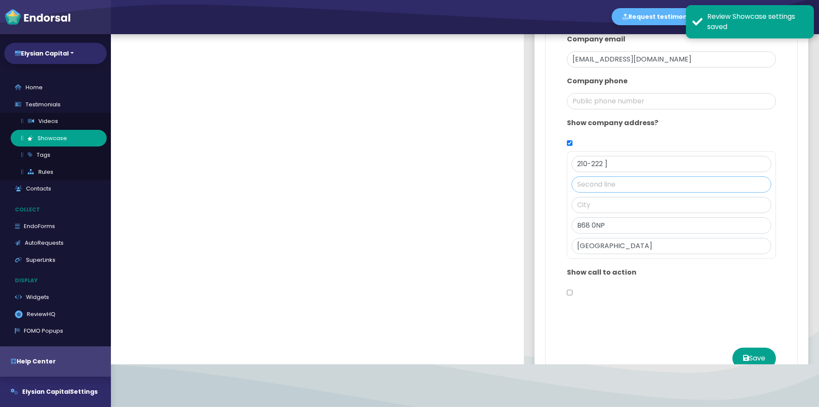
paste input "Hagley Rd W"
type input "Hagley Rd W"
click at [581, 200] on input "text" at bounding box center [672, 205] width 200 height 16
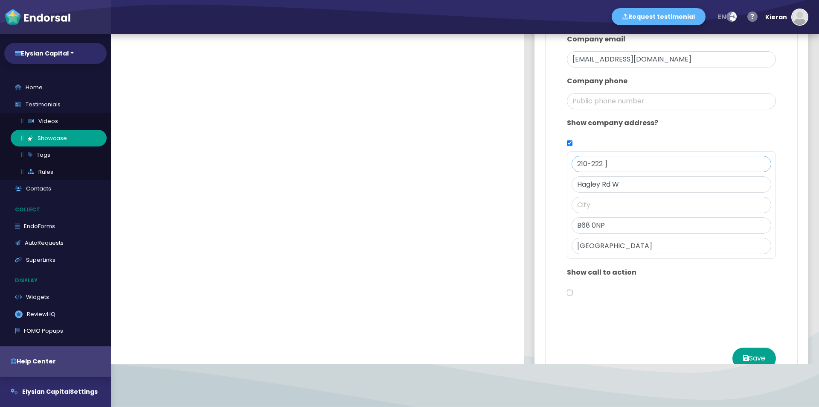
click at [605, 166] on input "210-222 ]" at bounding box center [672, 164] width 200 height 16
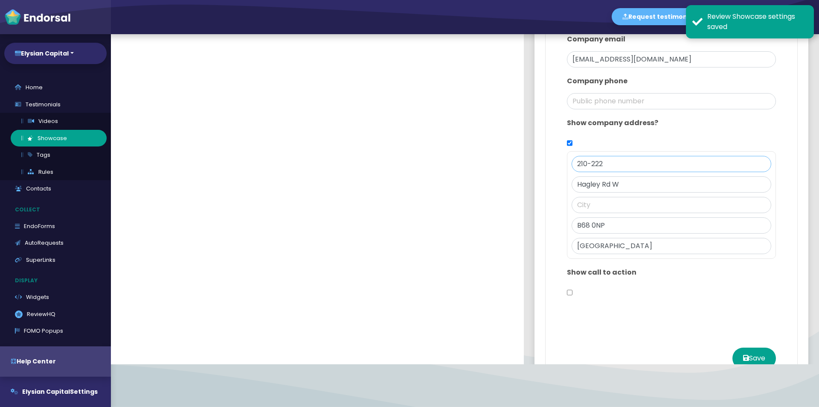
type input "210-222"
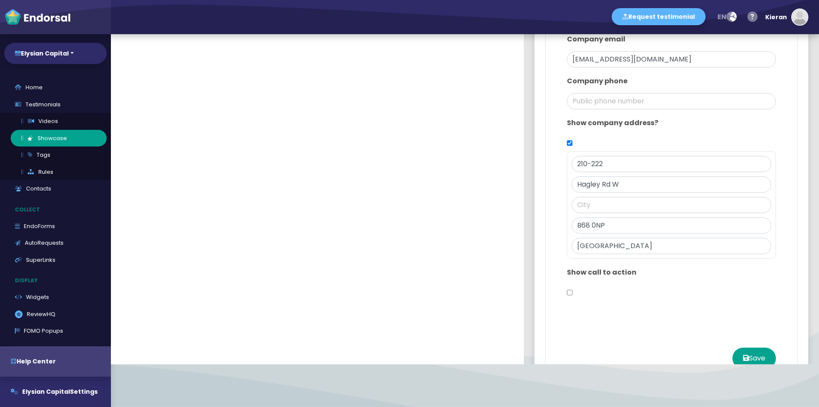
click at [592, 213] on div at bounding box center [672, 215] width 200 height 4
click at [587, 207] on input "text" at bounding box center [672, 205] width 200 height 16
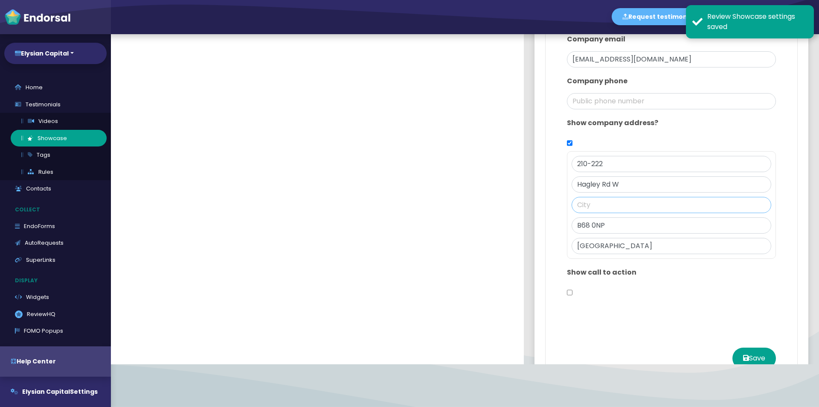
paste input "Business address [STREET_ADDRESS]"
drag, startPoint x: 666, startPoint y: 203, endPoint x: 782, endPoint y: 199, distance: 115.7
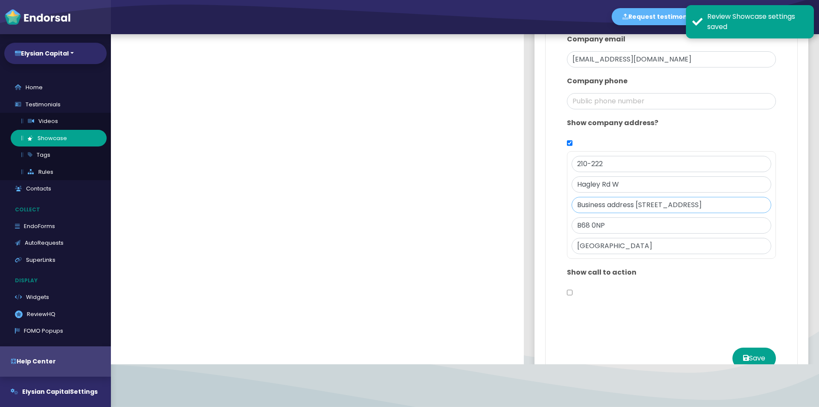
drag, startPoint x: 705, startPoint y: 204, endPoint x: 568, endPoint y: 204, distance: 136.6
click at [572, 204] on input "Business address [STREET_ADDRESS]" at bounding box center [672, 205] width 200 height 16
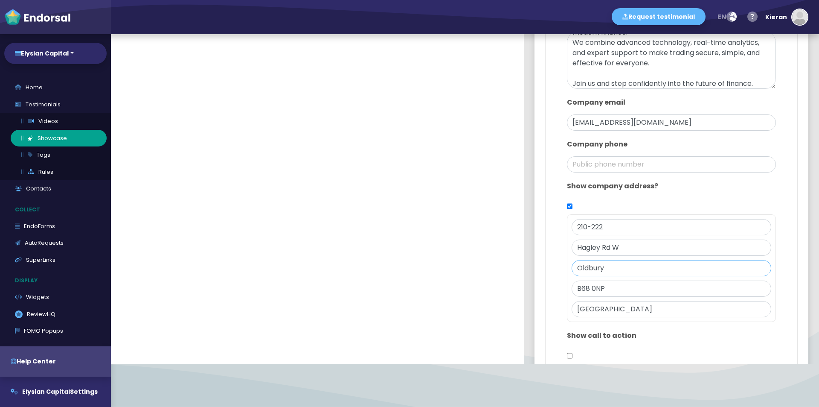
scroll to position [560, 0]
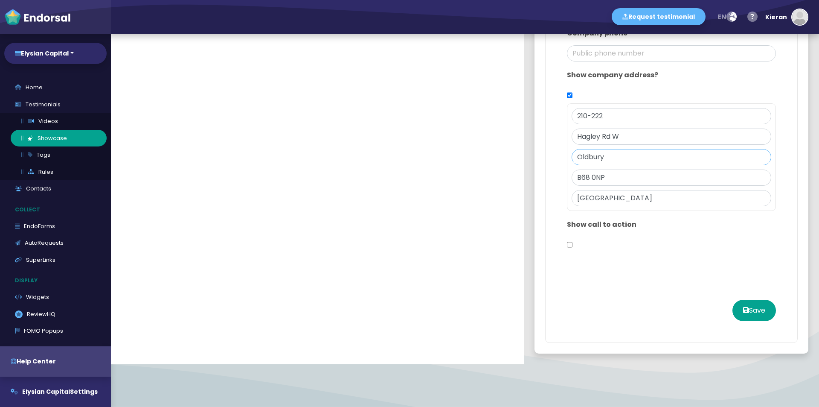
type input "Oldbury"
click at [591, 221] on p "Show call to action" at bounding box center [671, 224] width 209 height 10
click at [567, 245] on div "Show call to action" at bounding box center [672, 236] width 218 height 42
click at [567, 245] on input "checkbox" at bounding box center [570, 244] width 6 height 16
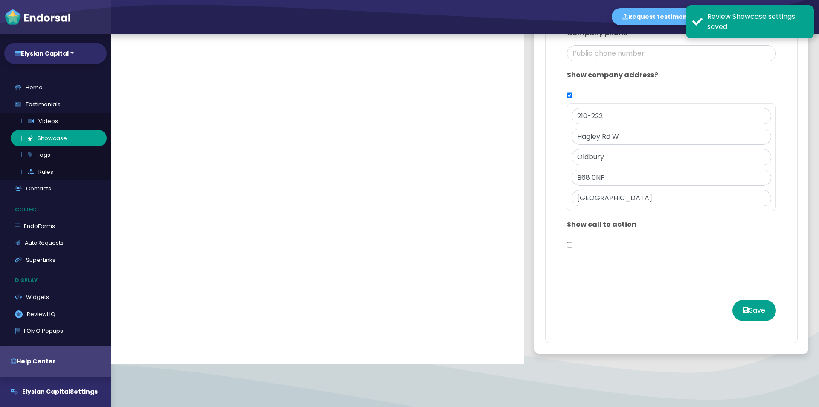
checkbox input "true"
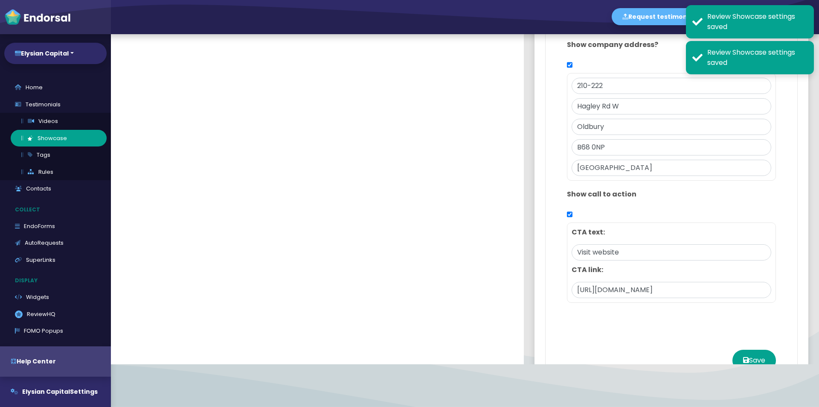
scroll to position [640, 0]
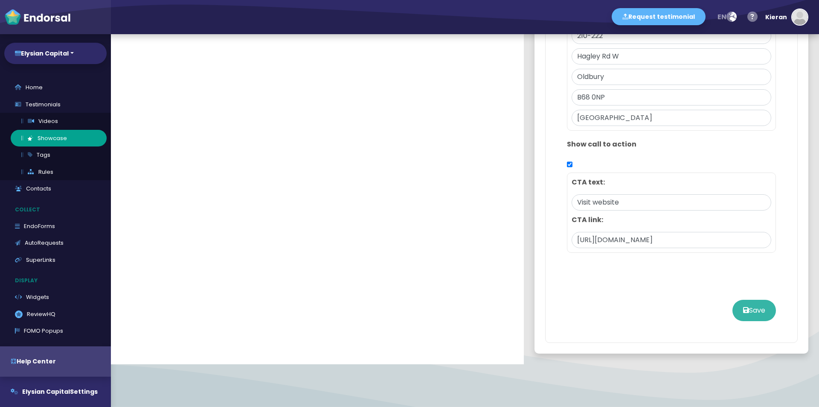
click at [741, 309] on button "Save" at bounding box center [755, 310] width 44 height 21
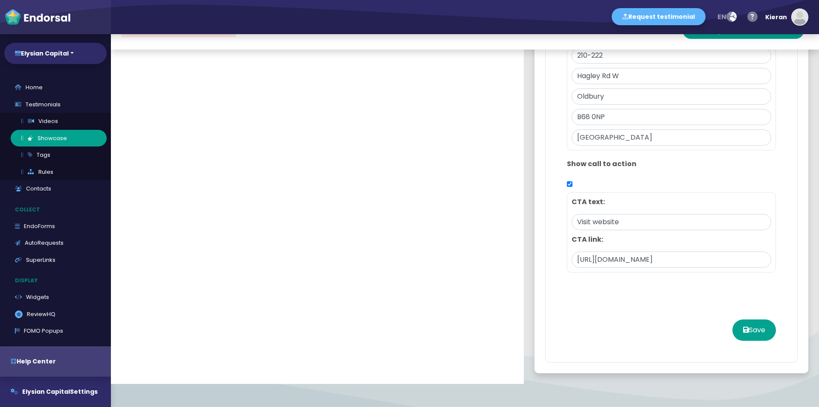
scroll to position [43, 0]
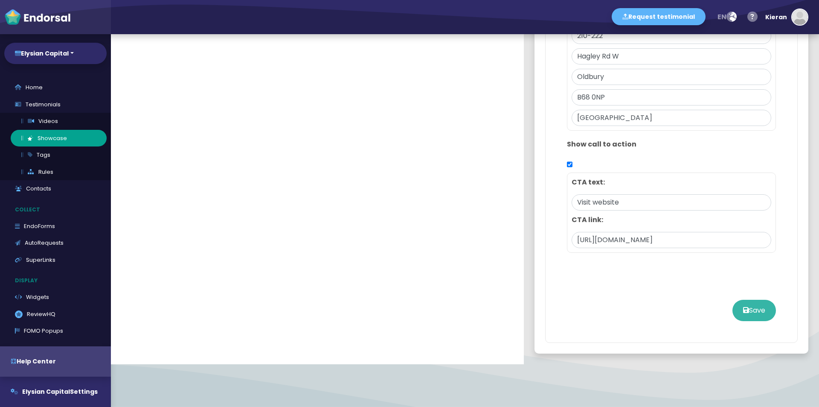
click at [742, 308] on button "Save" at bounding box center [755, 310] width 44 height 21
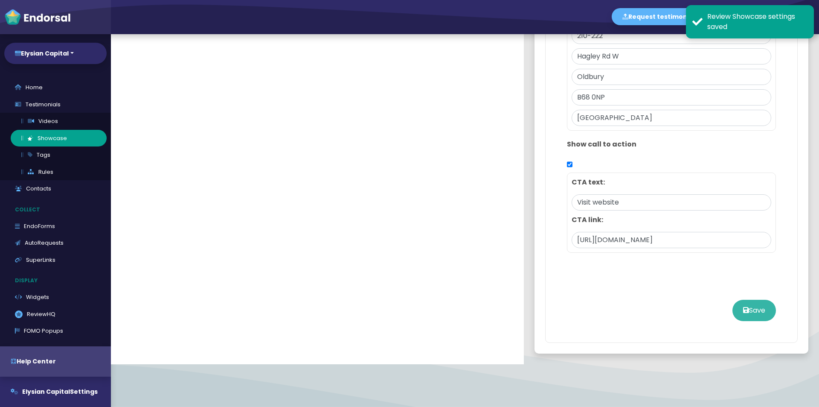
click at [740, 306] on button "Save" at bounding box center [755, 310] width 44 height 21
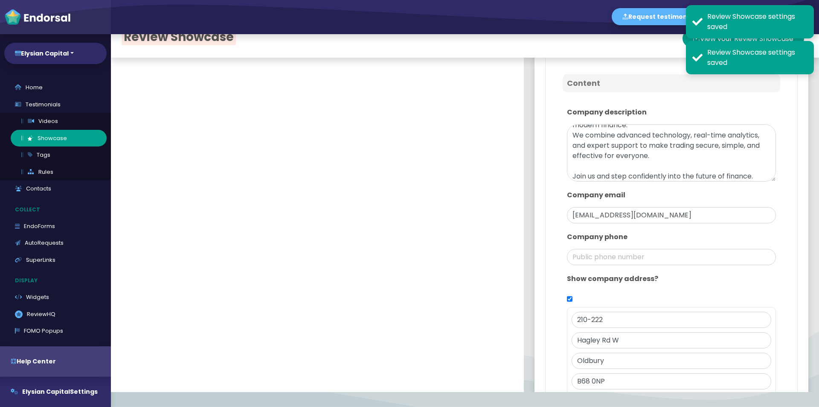
scroll to position [0, 0]
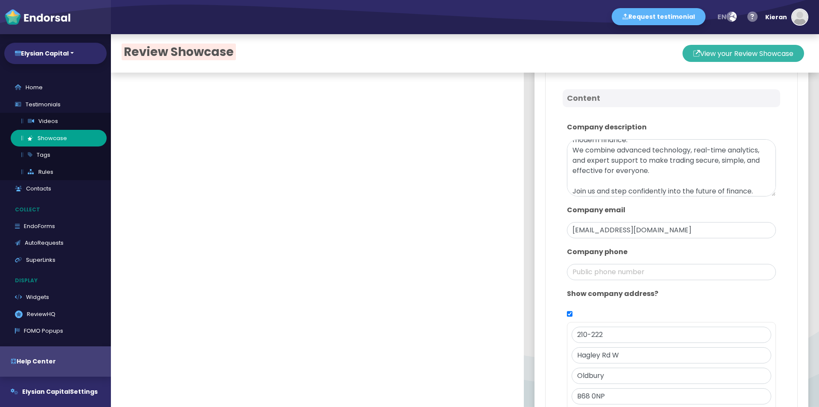
click at [739, 53] on button "View your Review Showcase" at bounding box center [744, 53] width 122 height 17
